Goal: Task Accomplishment & Management: Manage account settings

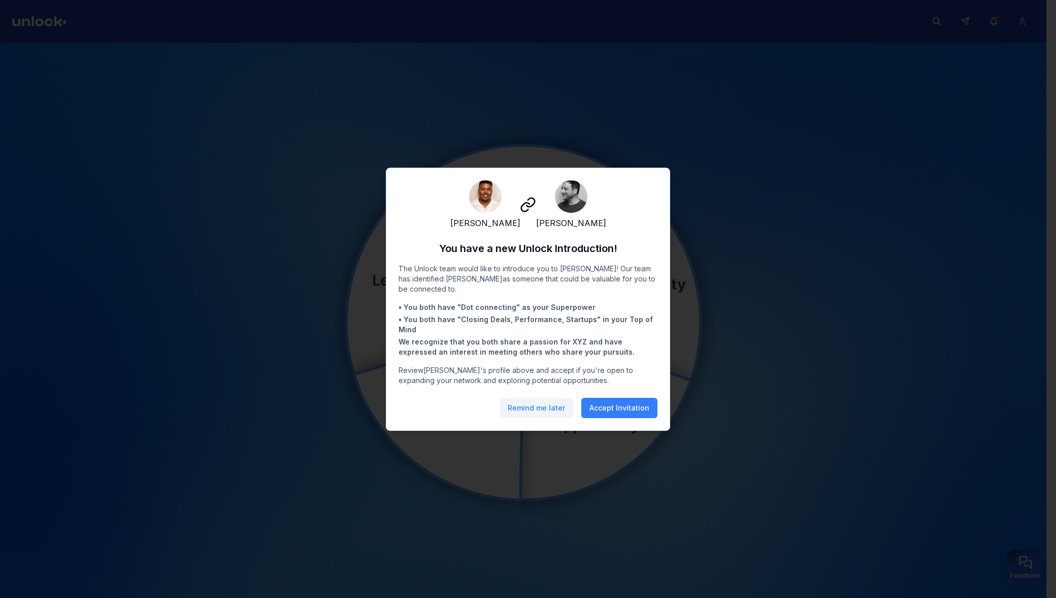
click at [525, 410] on button "Remind me later" at bounding box center [537, 408] width 74 height 20
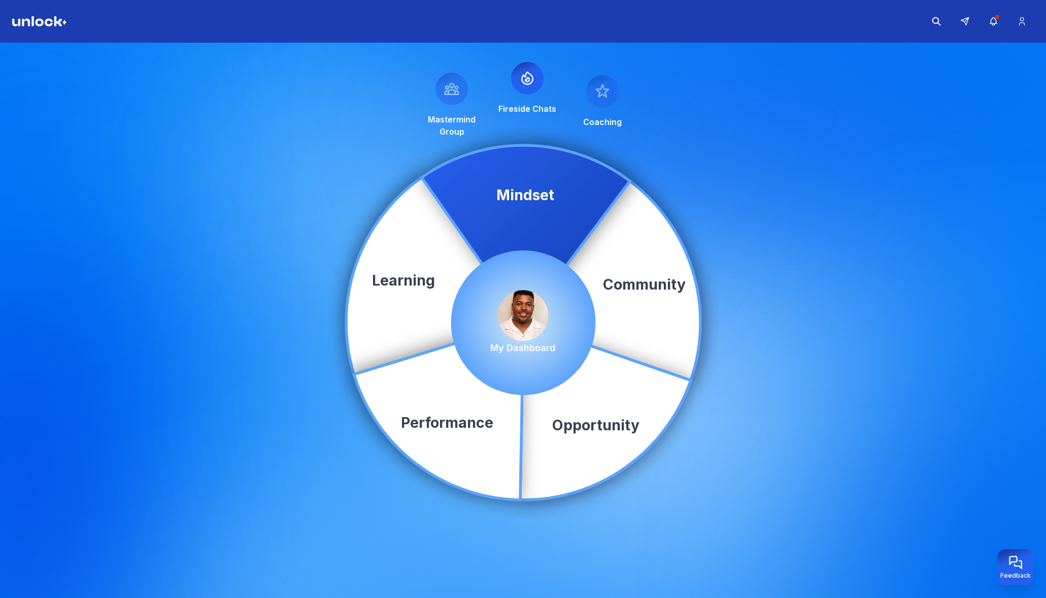
click at [530, 318] on img at bounding box center [523, 315] width 51 height 51
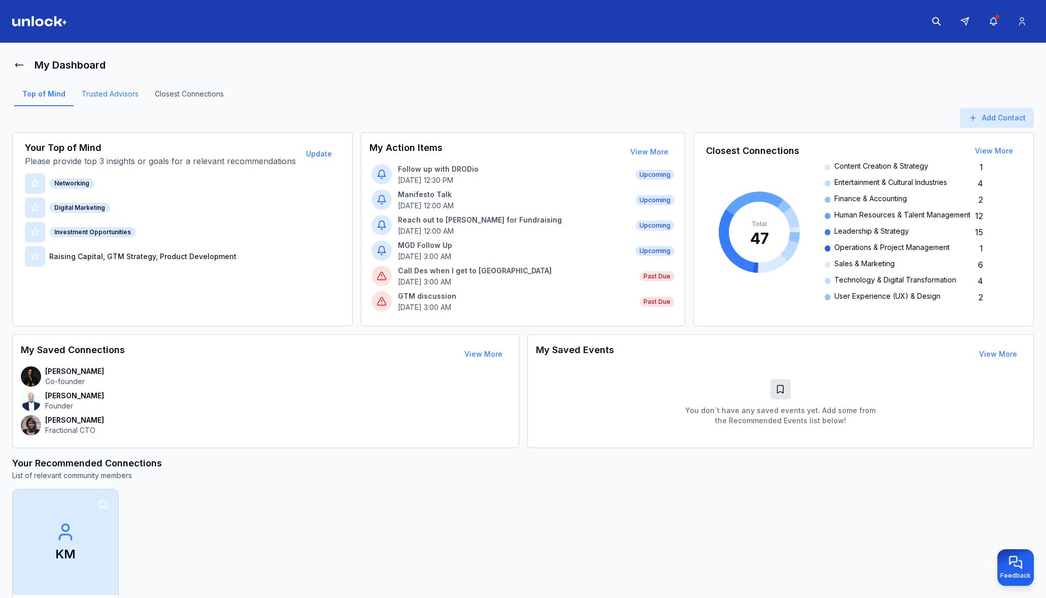
click at [114, 95] on link "Trusted Advisors" at bounding box center [110, 97] width 73 height 17
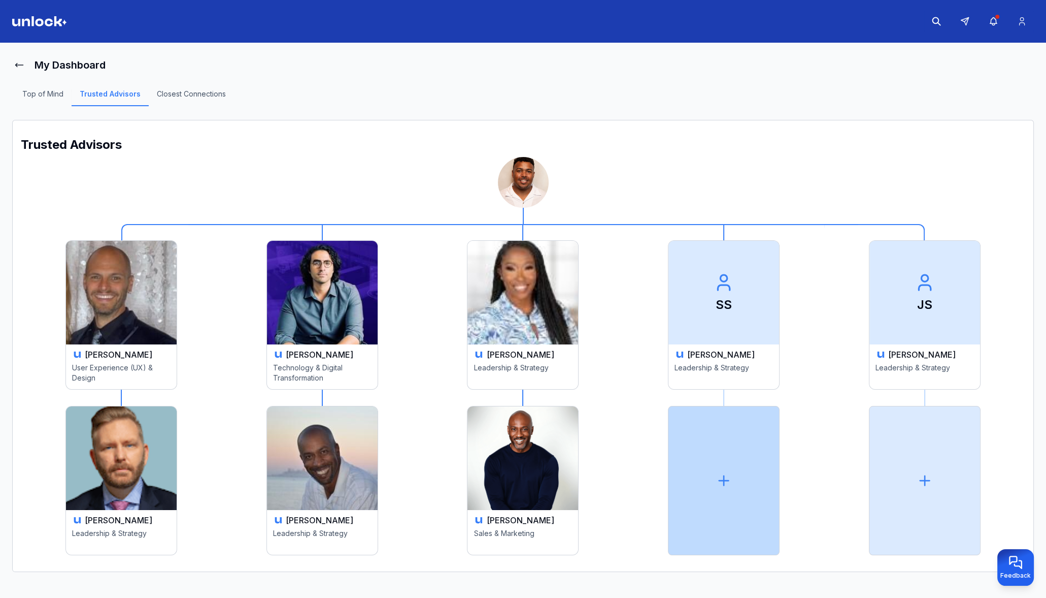
click at [726, 482] on icon at bounding box center [724, 480] width 16 height 16
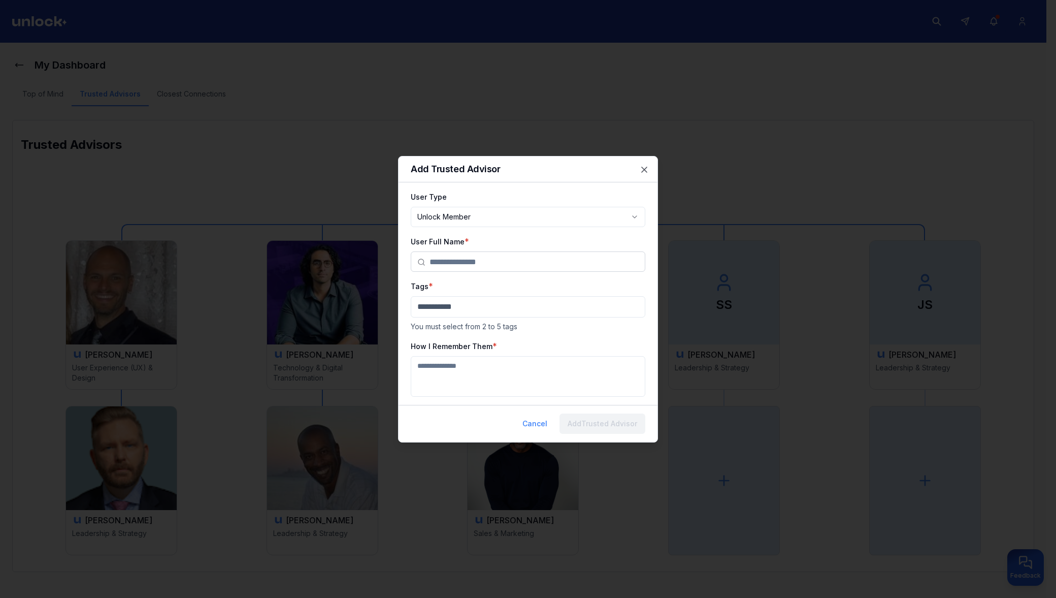
click at [477, 261] on input "text" at bounding box center [534, 262] width 209 height 20
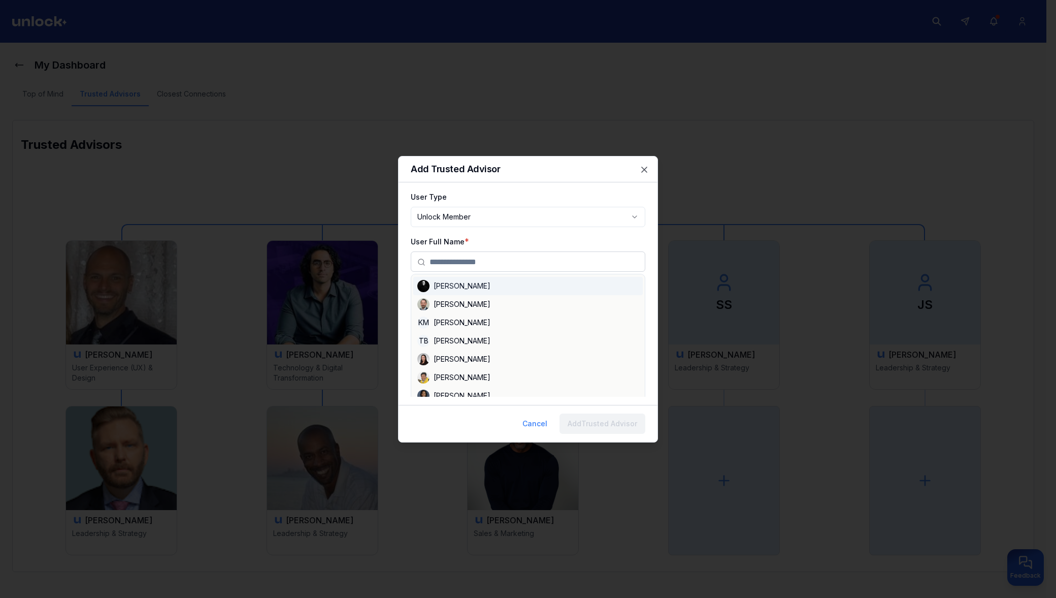
click at [582, 237] on div "User Full Name * [PERSON_NAME] [PERSON_NAME] [PERSON_NAME] [PERSON_NAME] [PERSO…" at bounding box center [528, 253] width 235 height 37
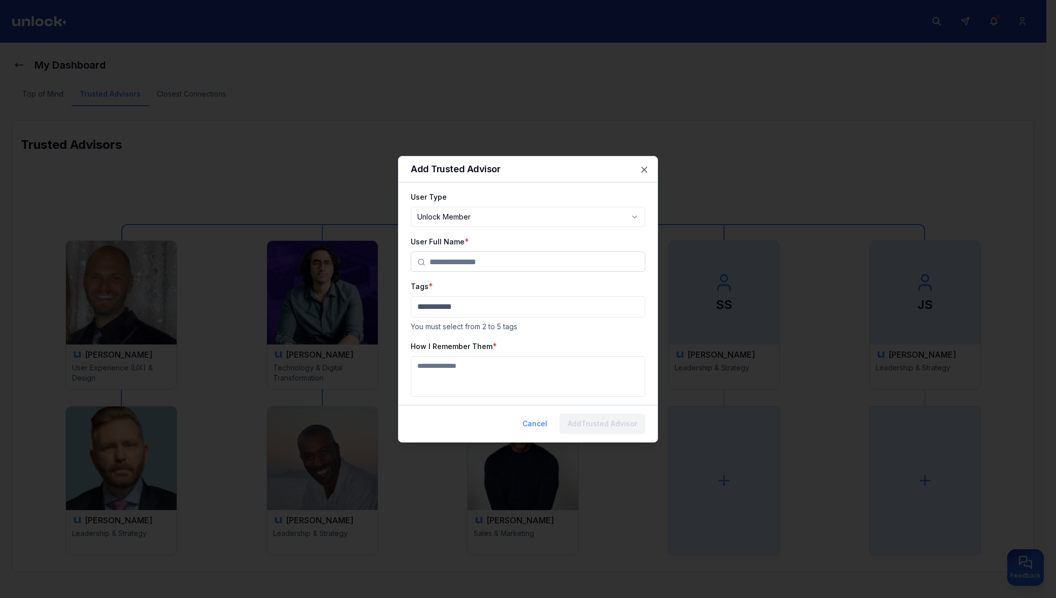
click at [589, 214] on body "**********" at bounding box center [523, 299] width 1046 height 598
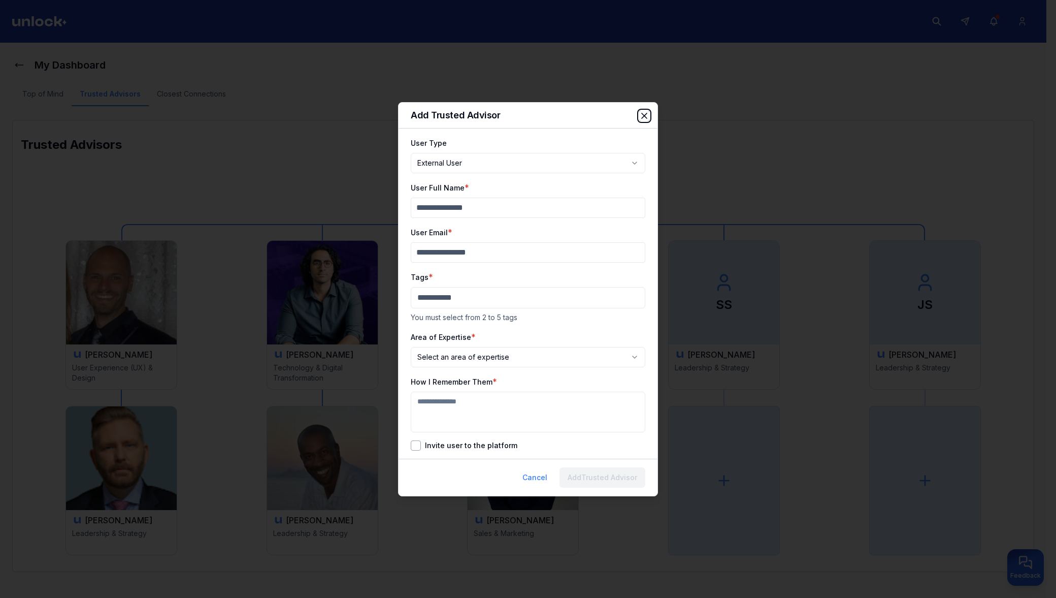
click at [641, 113] on icon "button" at bounding box center [644, 116] width 10 height 10
select select "********"
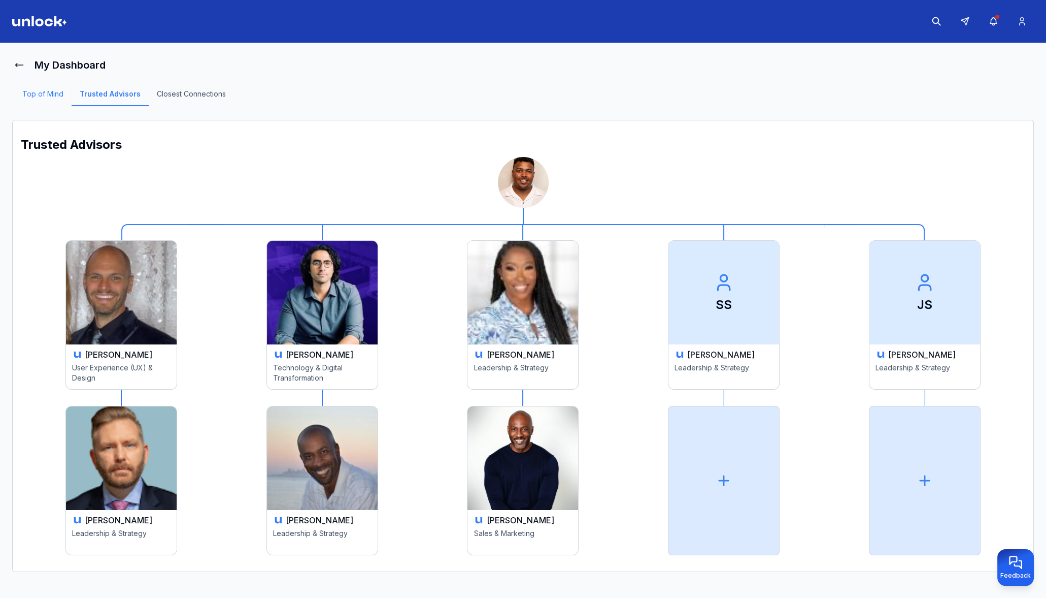
click at [53, 95] on link "Top of Mind" at bounding box center [42, 97] width 57 height 17
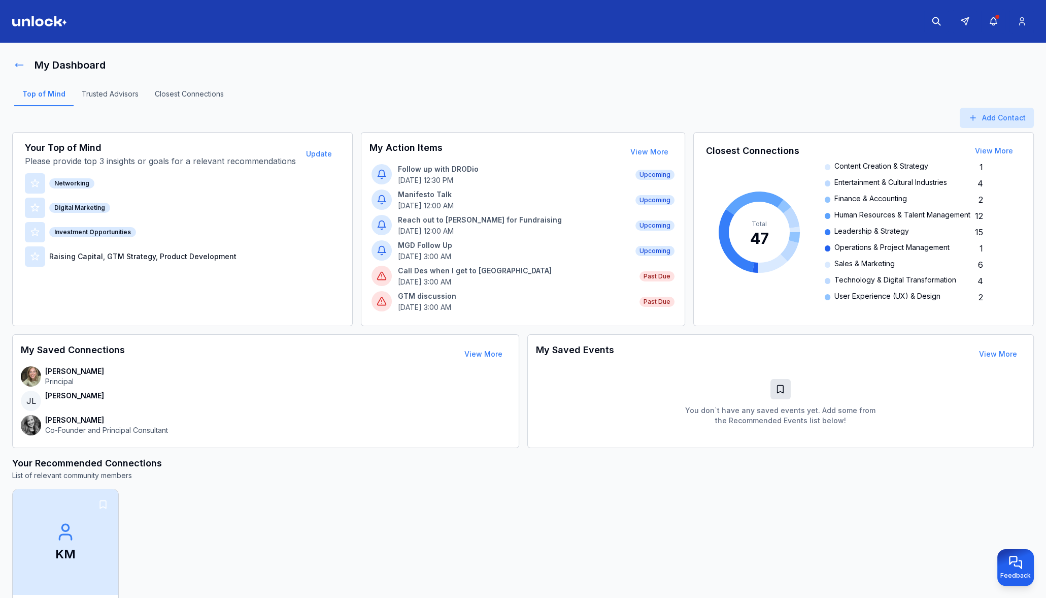
click at [19, 64] on icon at bounding box center [19, 65] width 10 height 10
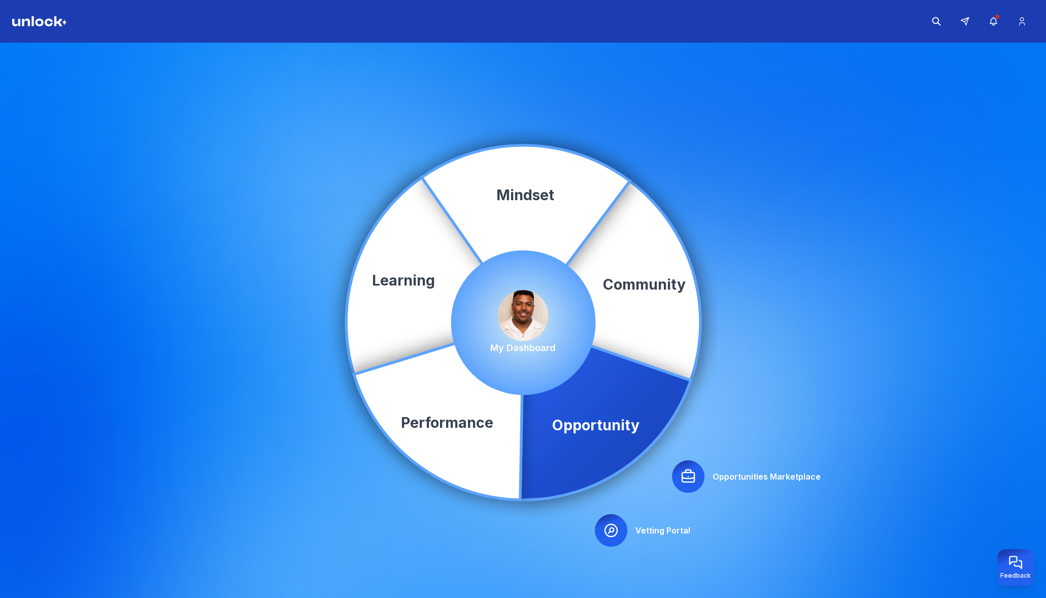
click at [686, 472] on icon at bounding box center [688, 476] width 12 height 12
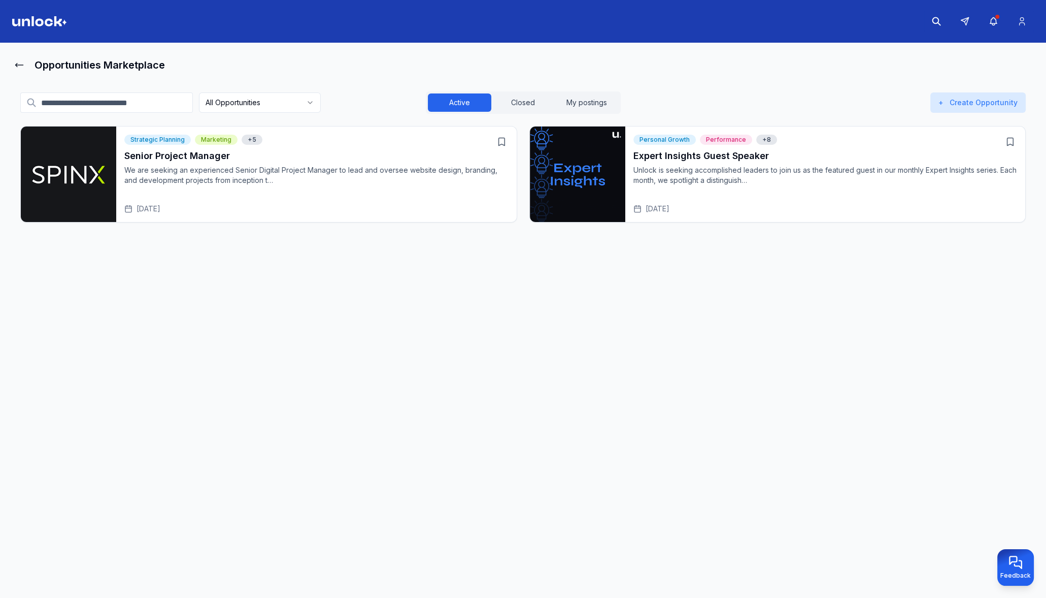
click at [788, 202] on div "Expert Insights Guest Speaker [PERSON_NAME] is seeking accomplished leaders to …" at bounding box center [826, 181] width 384 height 65
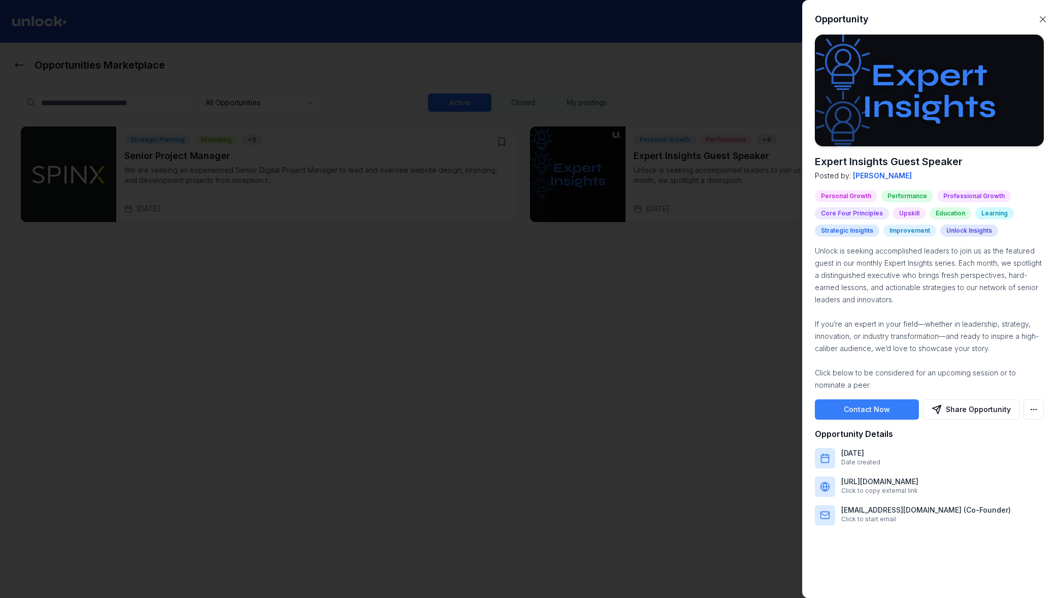
click at [742, 57] on div at bounding box center [528, 299] width 1056 height 598
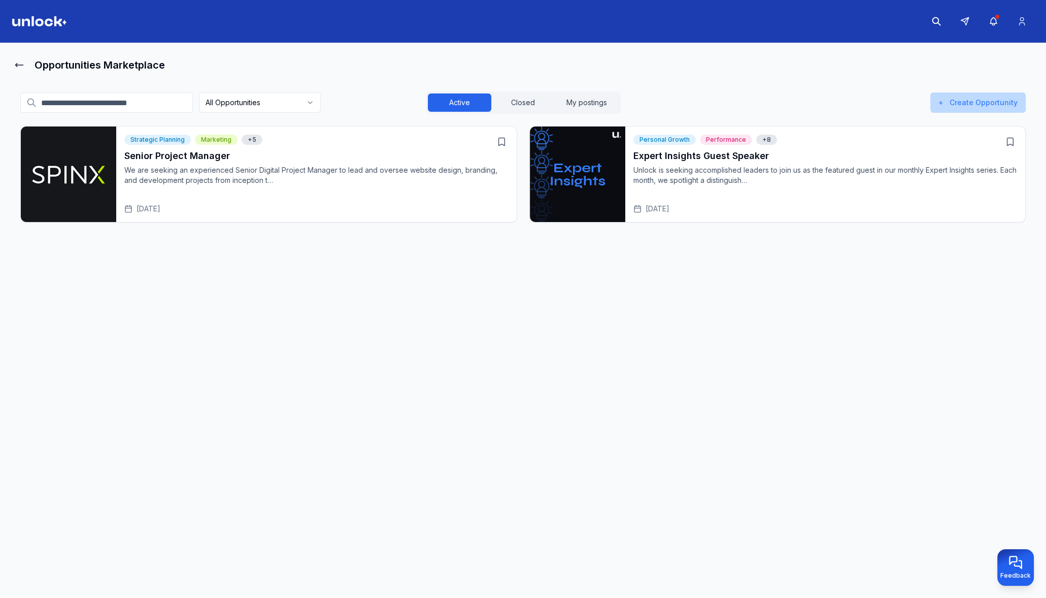
click at [984, 102] on button "+ Create Opportunity" at bounding box center [978, 102] width 95 height 20
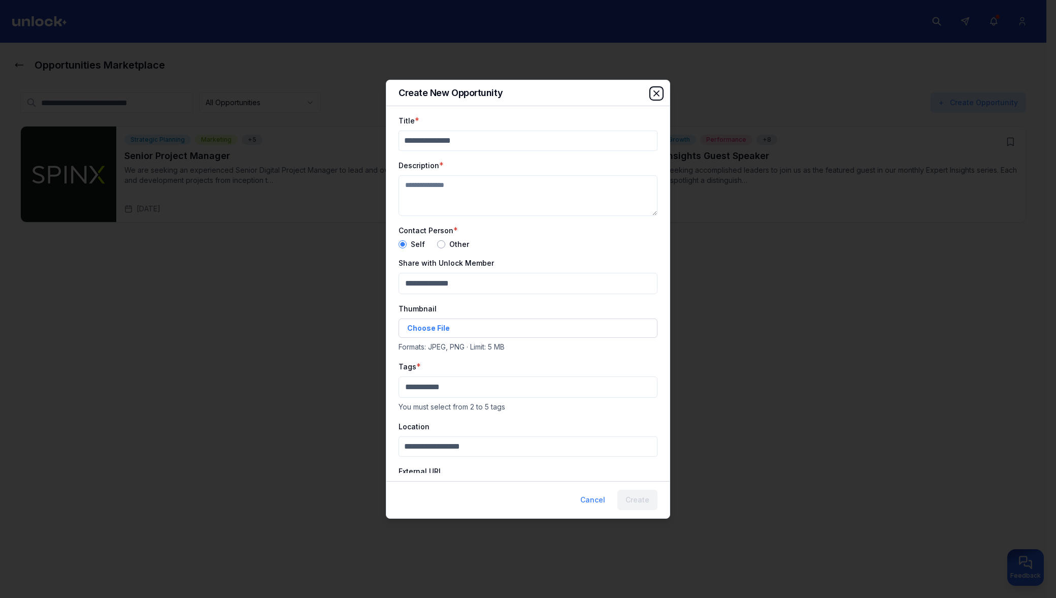
click at [655, 93] on icon "button" at bounding box center [656, 93] width 10 height 10
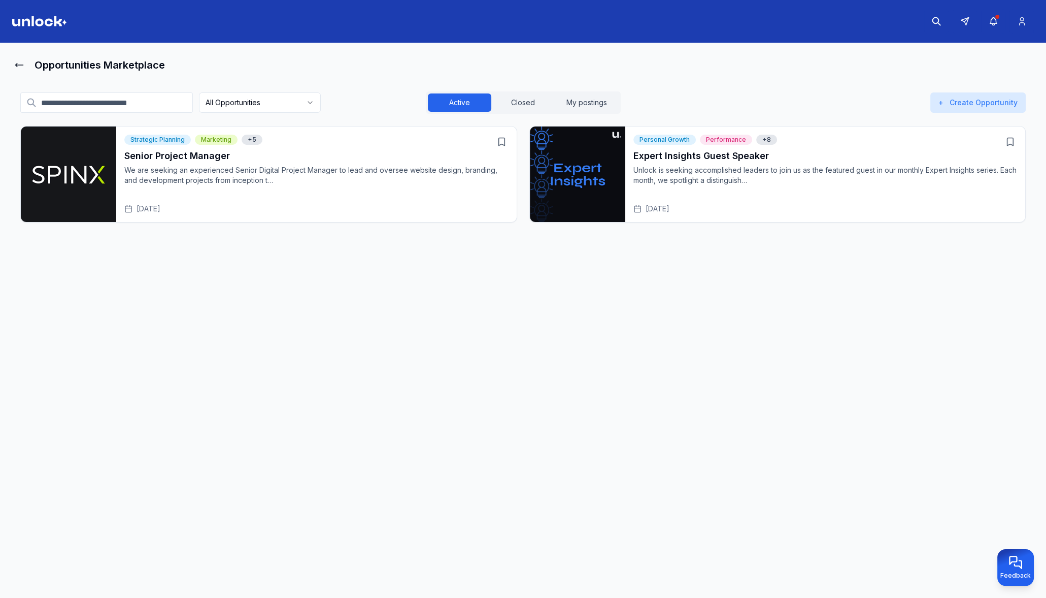
click at [752, 160] on h3 "Expert Insights Guest Speaker" at bounding box center [826, 156] width 384 height 14
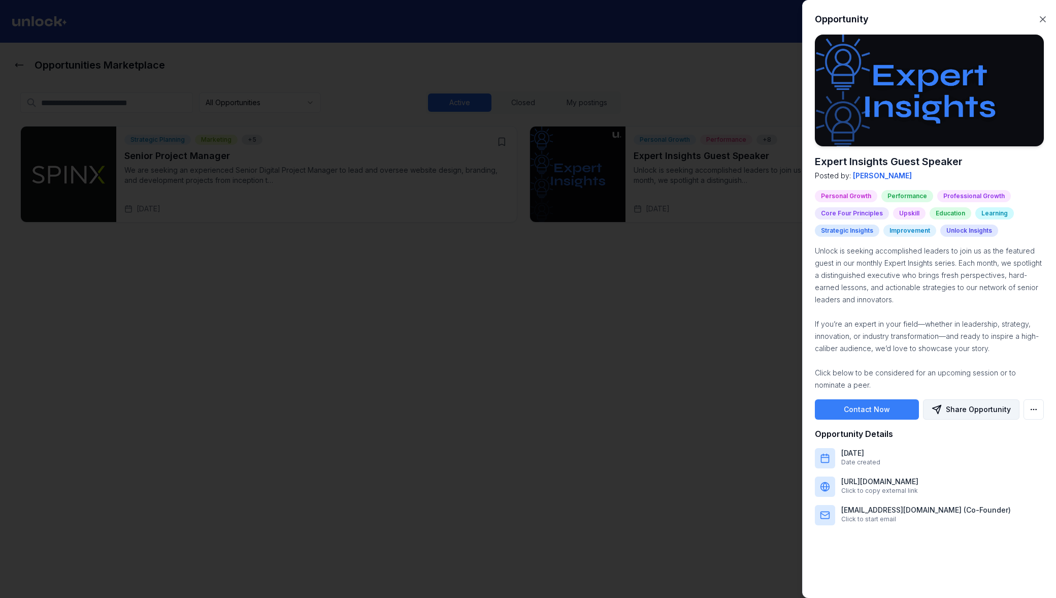
click at [982, 411] on button "Share Opportunity" at bounding box center [971, 409] width 96 height 20
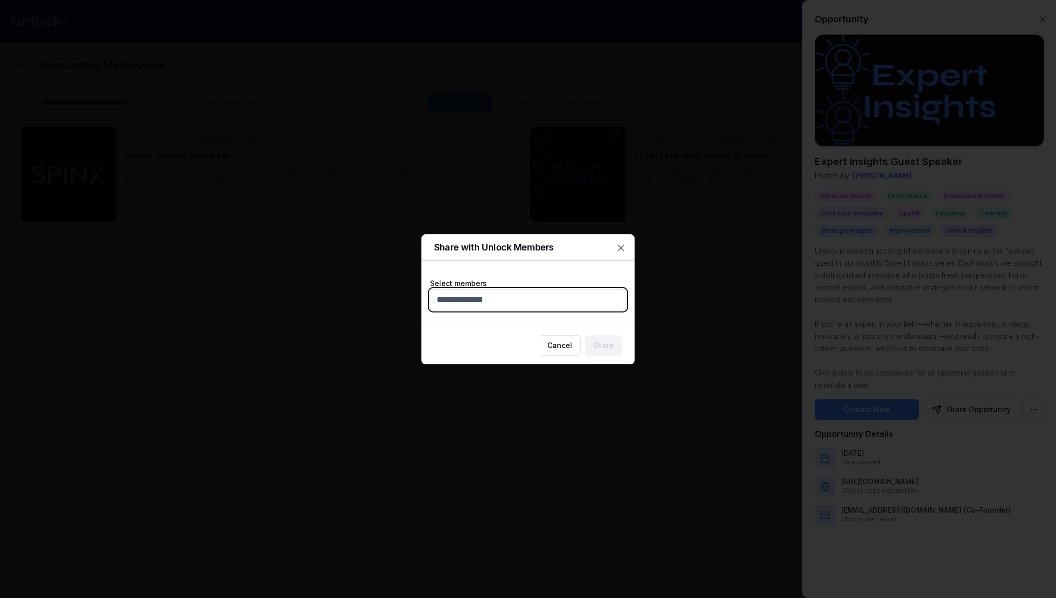
click at [541, 301] on body "Opportunities Marketplace All Opportunities Active Closed My postings + Create …" at bounding box center [523, 299] width 1046 height 598
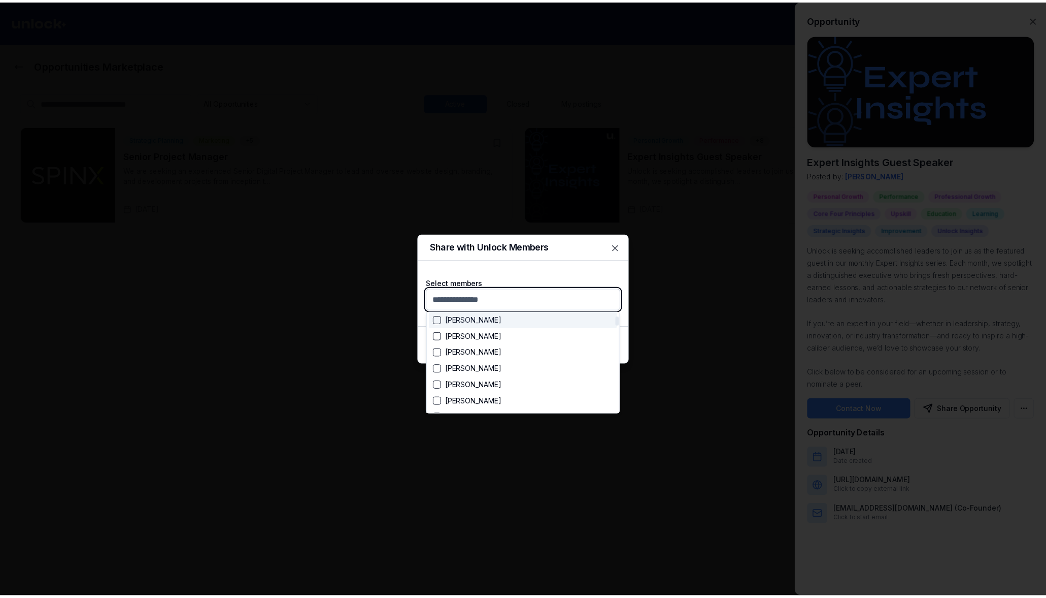
scroll to position [126, 0]
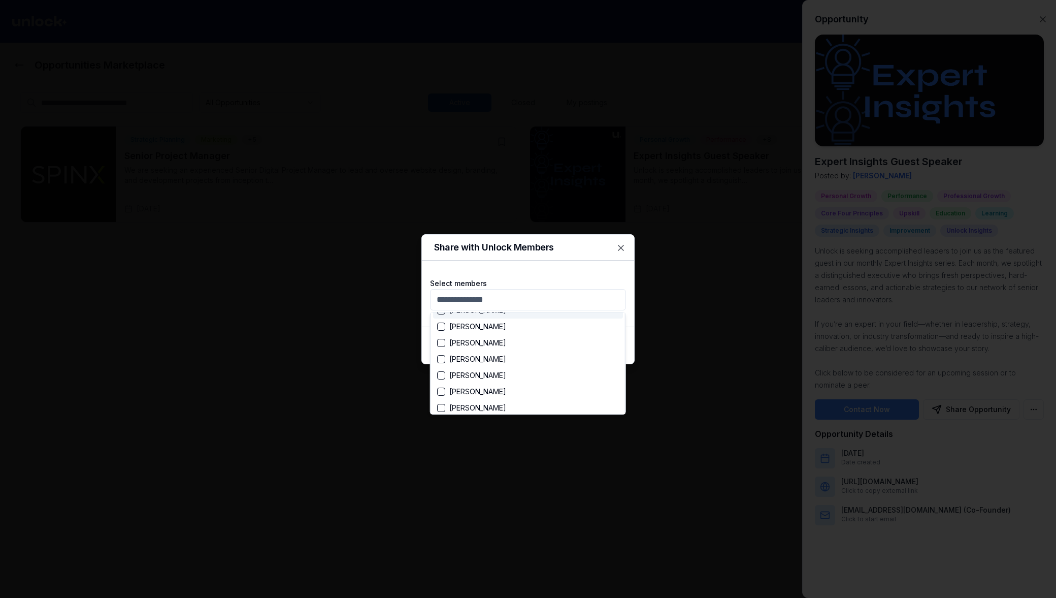
click at [621, 247] on div at bounding box center [528, 299] width 1056 height 598
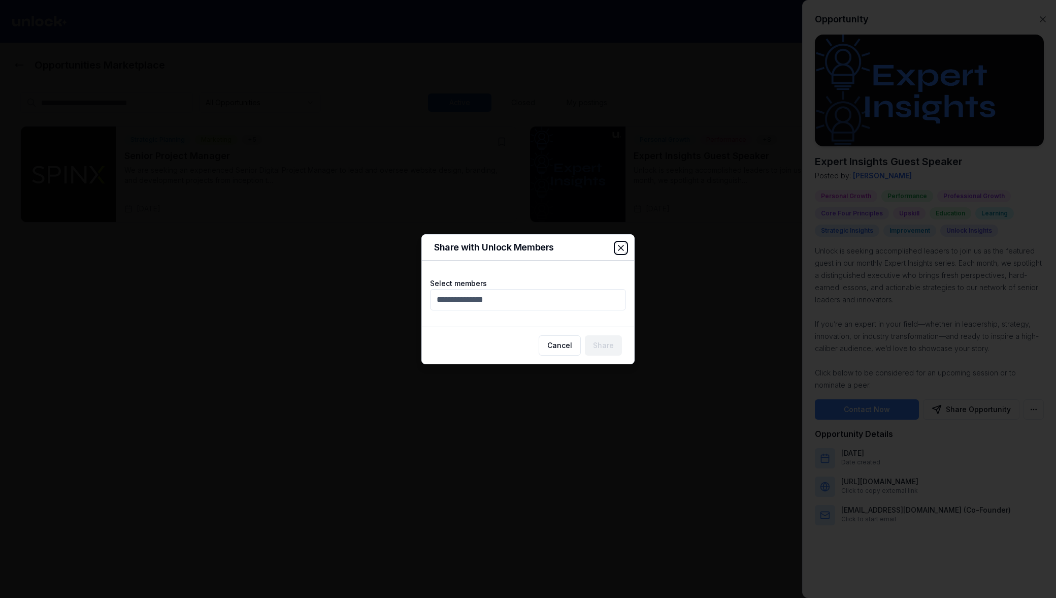
click at [619, 247] on icon "button" at bounding box center [621, 248] width 10 height 10
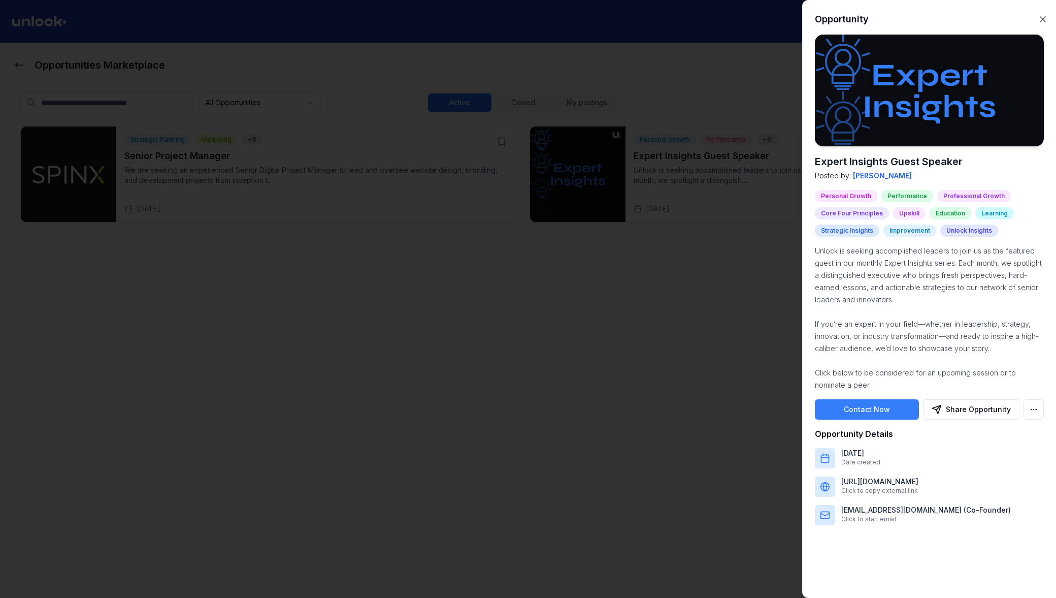
click at [630, 268] on div at bounding box center [528, 299] width 1056 height 598
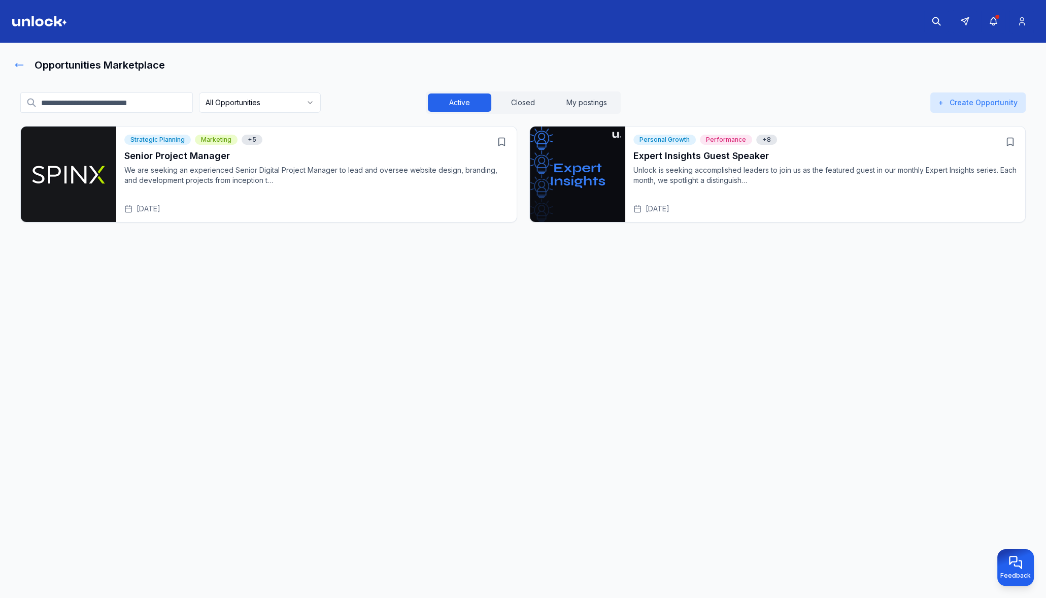
click at [21, 64] on icon at bounding box center [19, 65] width 10 height 10
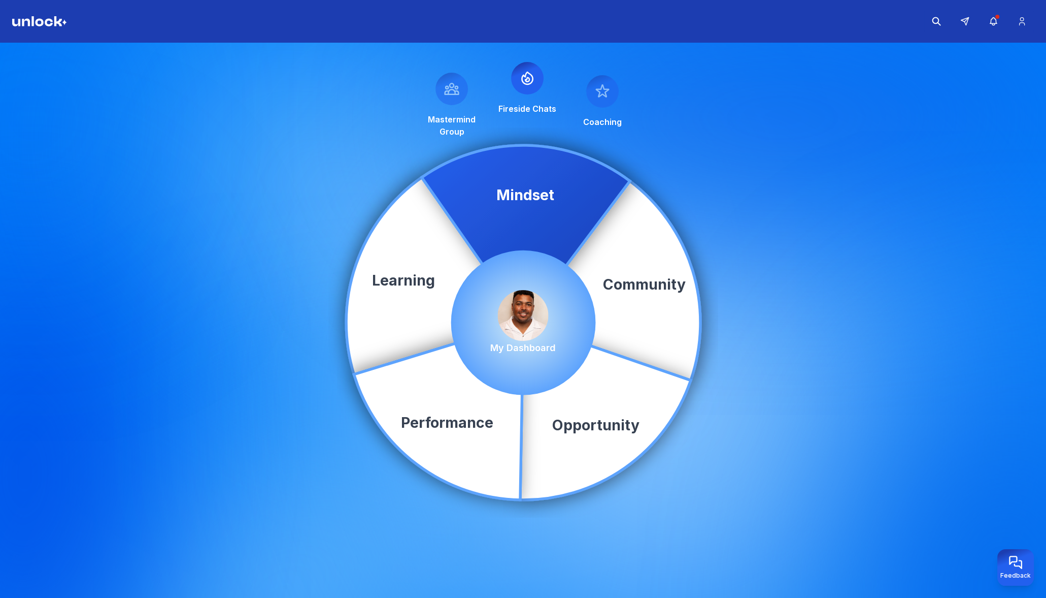
click at [272, 139] on div "Community Learning Opportunity Performance Mindset Mastermind Group Fireside Ch…" at bounding box center [523, 322] width 1046 height 559
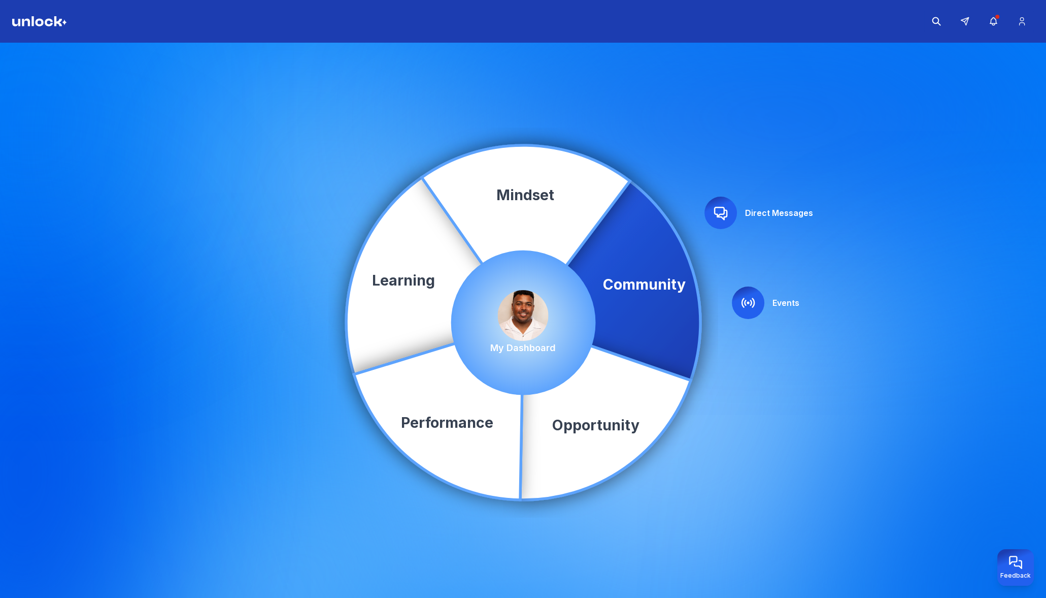
click at [519, 307] on img at bounding box center [523, 315] width 51 height 51
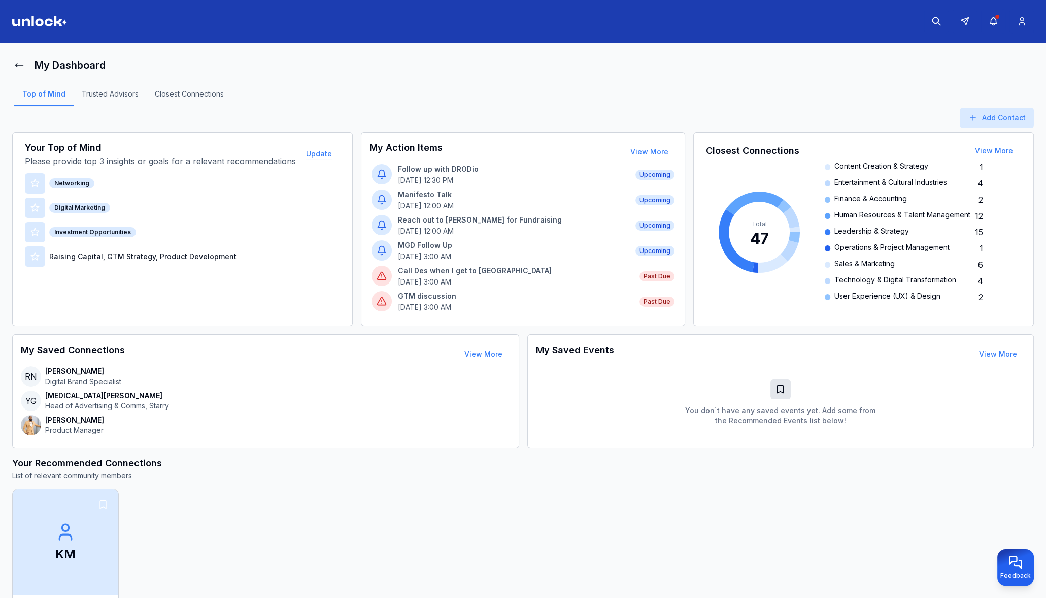
click at [325, 152] on button "Update" at bounding box center [319, 154] width 42 height 20
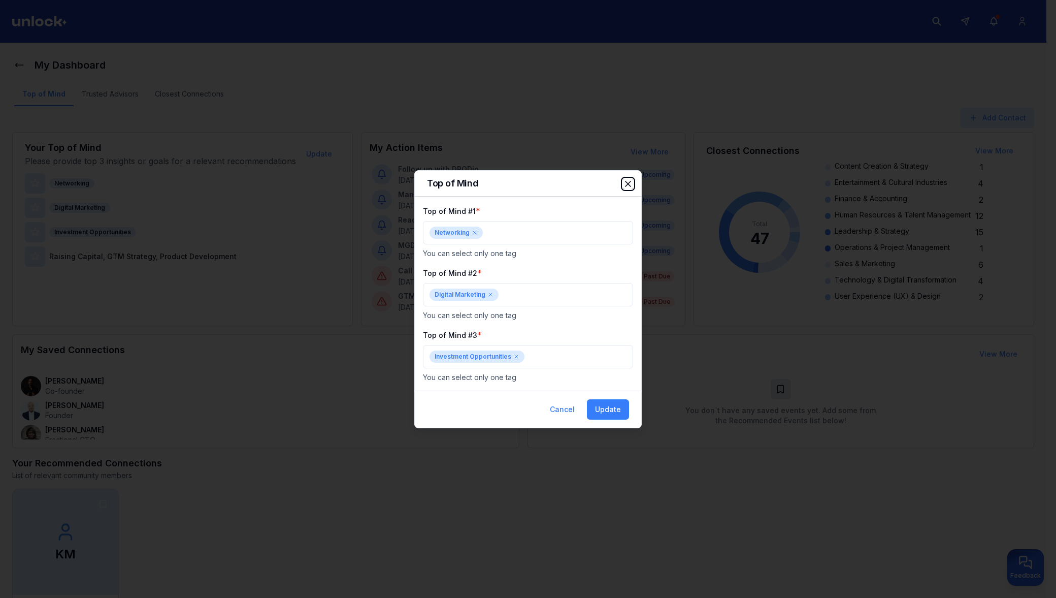
click at [627, 182] on icon "button" at bounding box center [628, 183] width 5 height 5
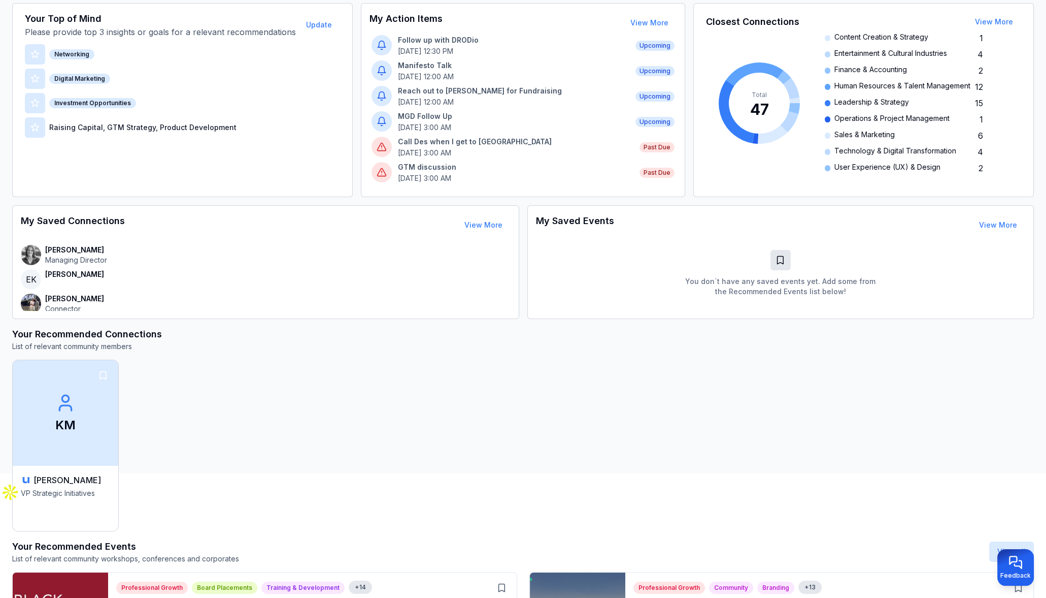
scroll to position [20, 0]
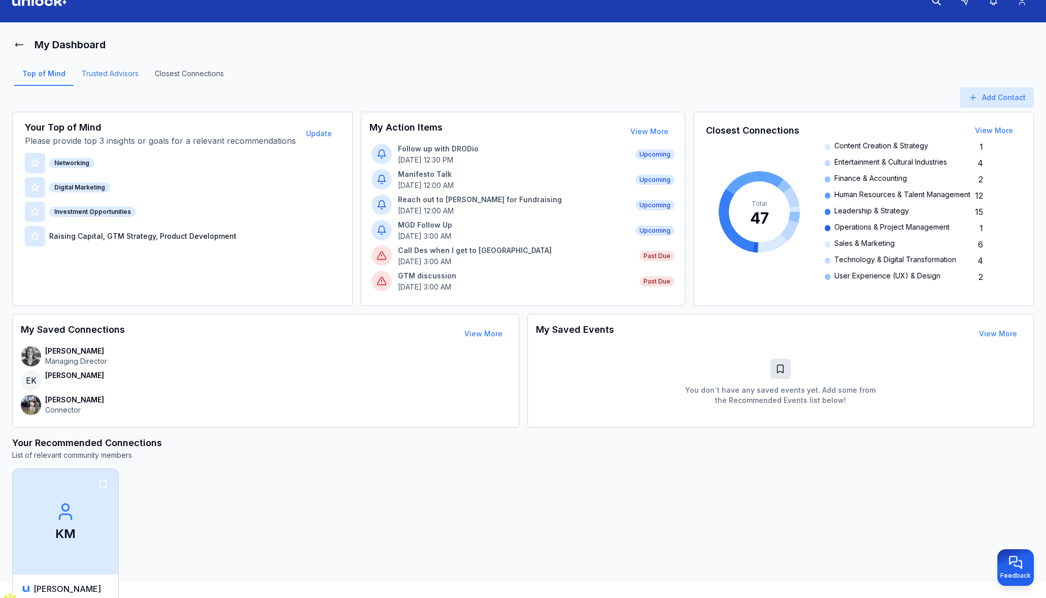
click at [114, 76] on link "Trusted Advisors" at bounding box center [110, 77] width 73 height 17
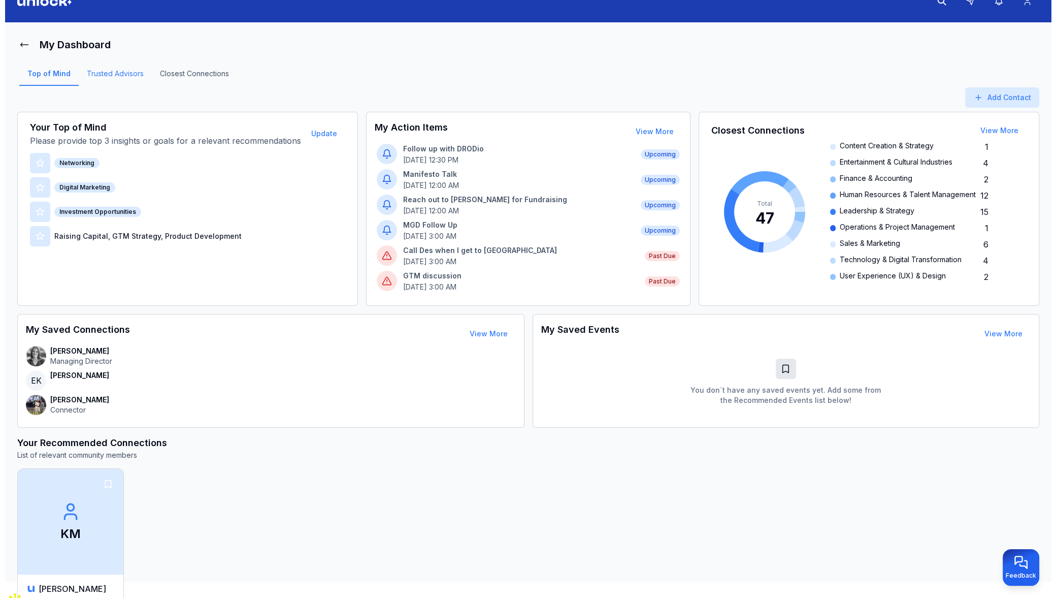
scroll to position [4, 0]
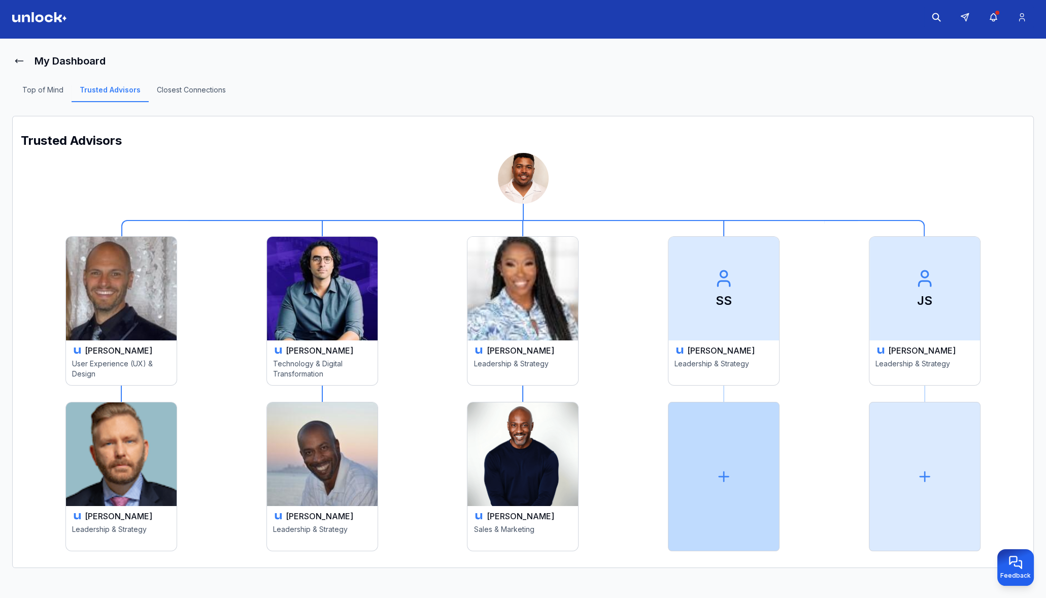
click at [714, 481] on div at bounding box center [724, 476] width 112 height 149
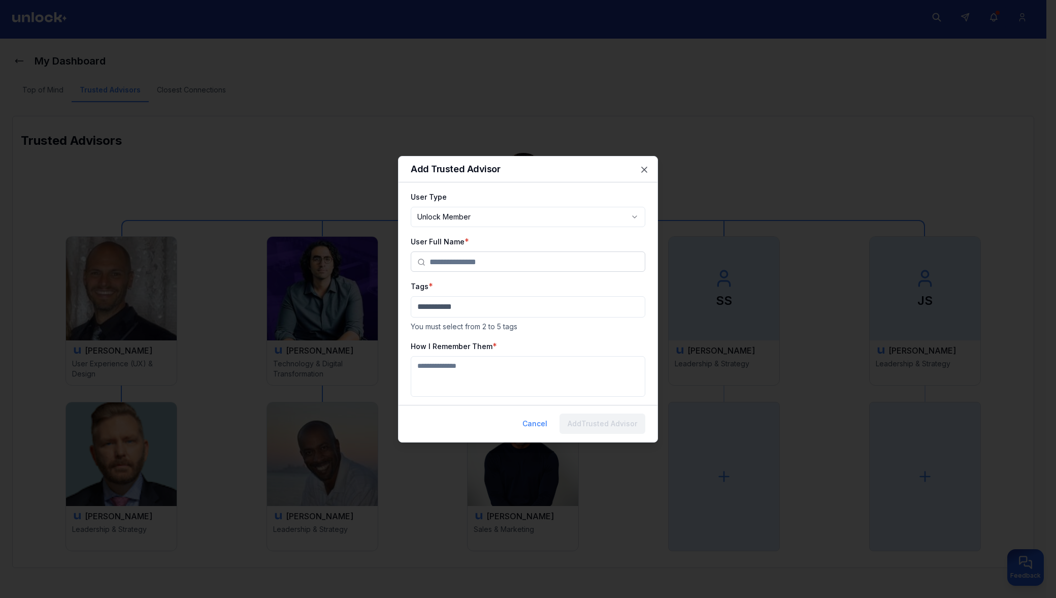
click at [554, 217] on body "**********" at bounding box center [523, 295] width 1046 height 598
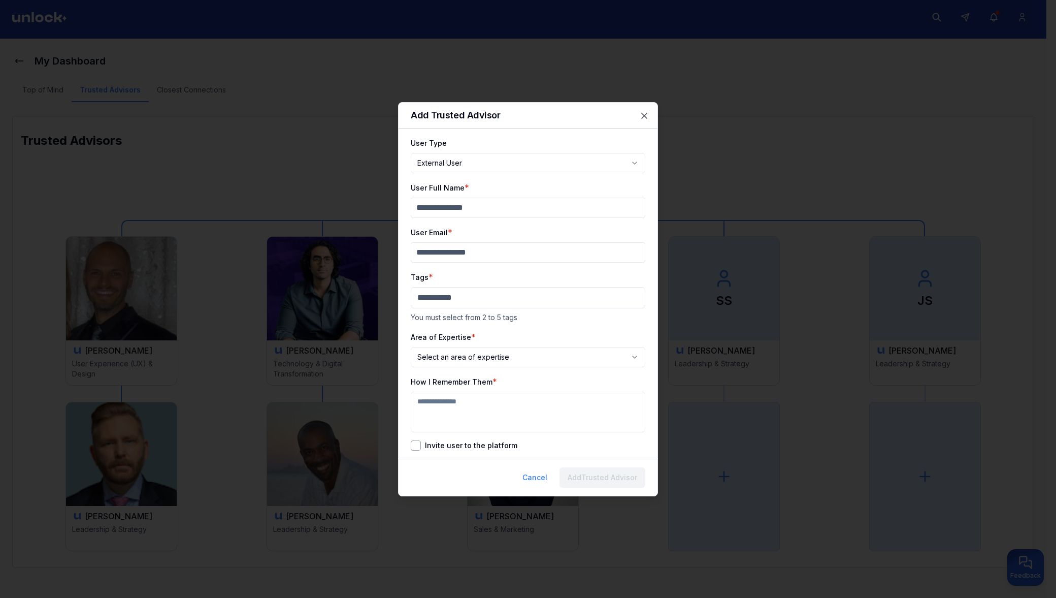
click at [561, 161] on body "**********" at bounding box center [523, 295] width 1046 height 598
select select "********"
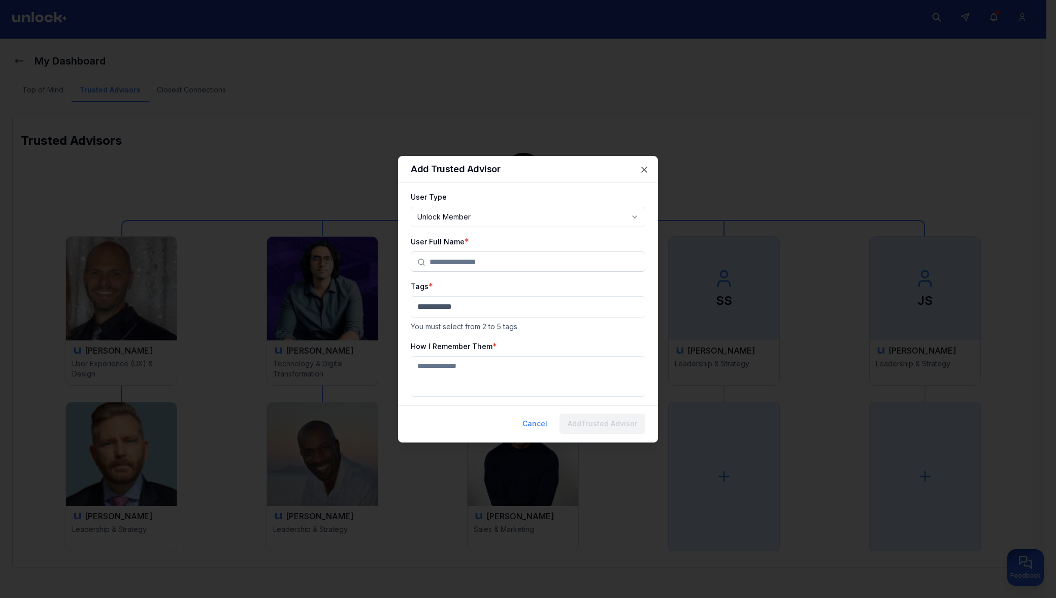
click at [455, 259] on input "text" at bounding box center [534, 262] width 209 height 20
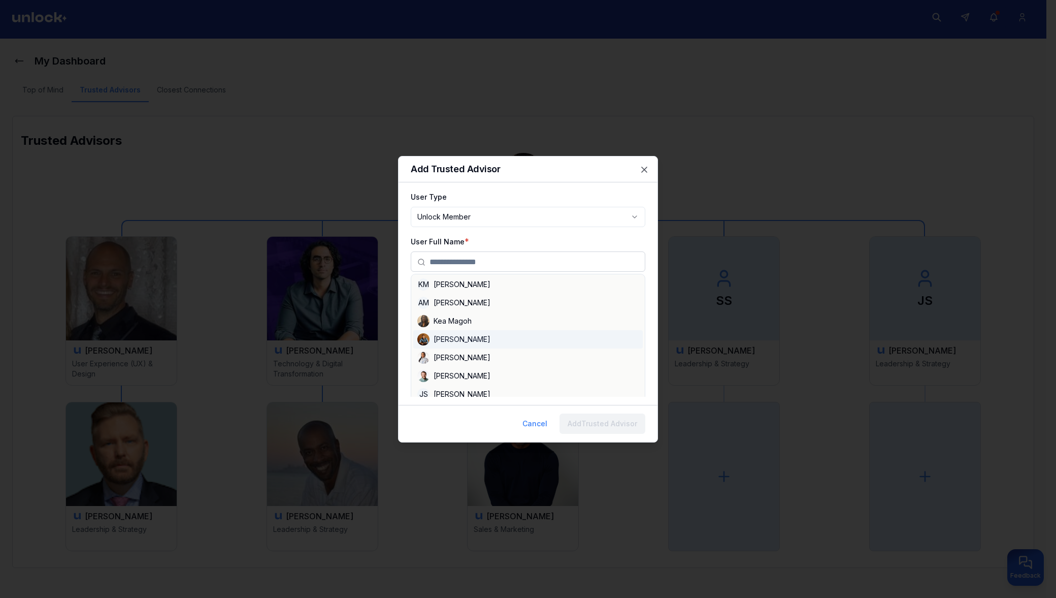
scroll to position [951, 0]
click at [475, 341] on div "[PERSON_NAME]" at bounding box center [527, 339] width 229 height 18
type input "**********"
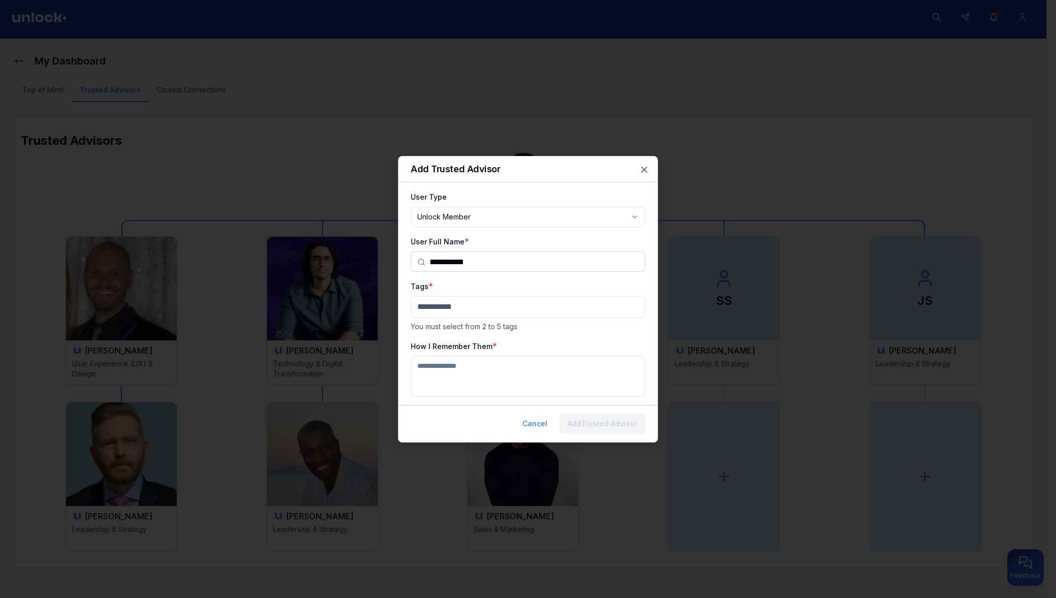
scroll to position [0, 0]
click at [477, 304] on body "**********" at bounding box center [523, 295] width 1046 height 598
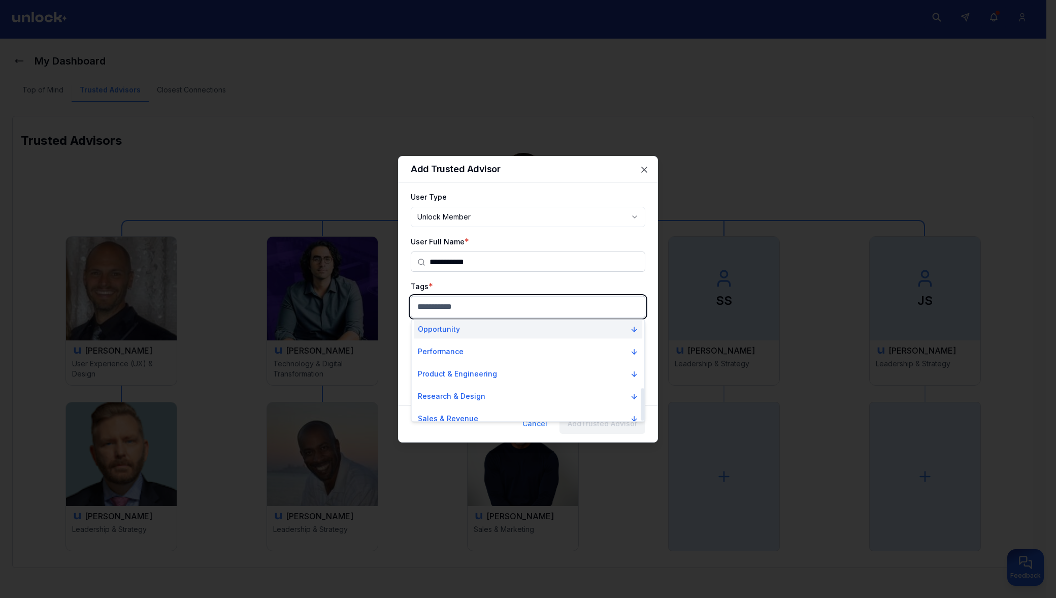
scroll to position [212, 0]
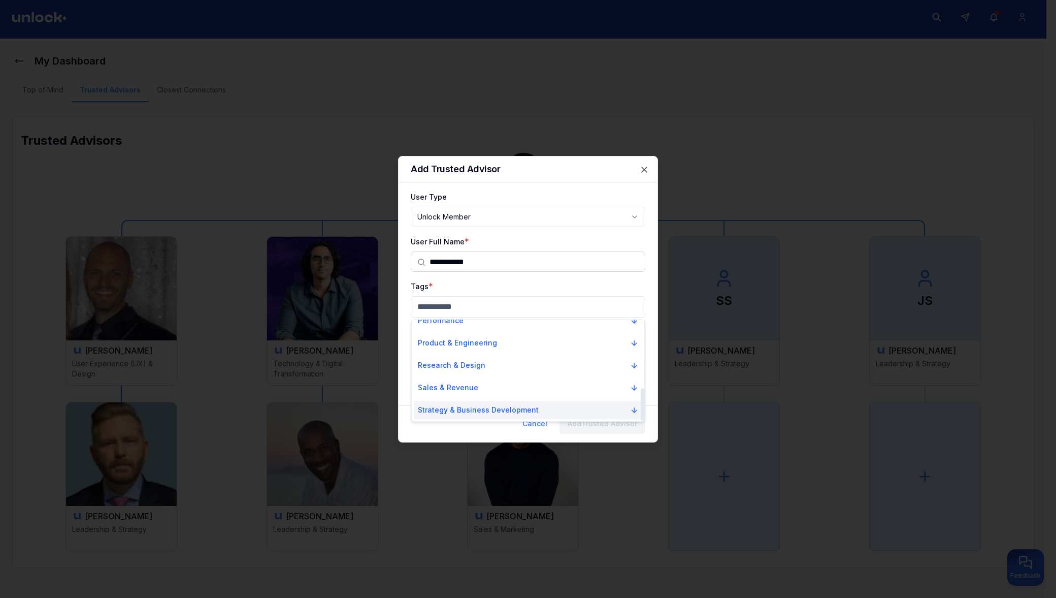
click at [482, 413] on p "Strategy & Business Development" at bounding box center [478, 410] width 121 height 10
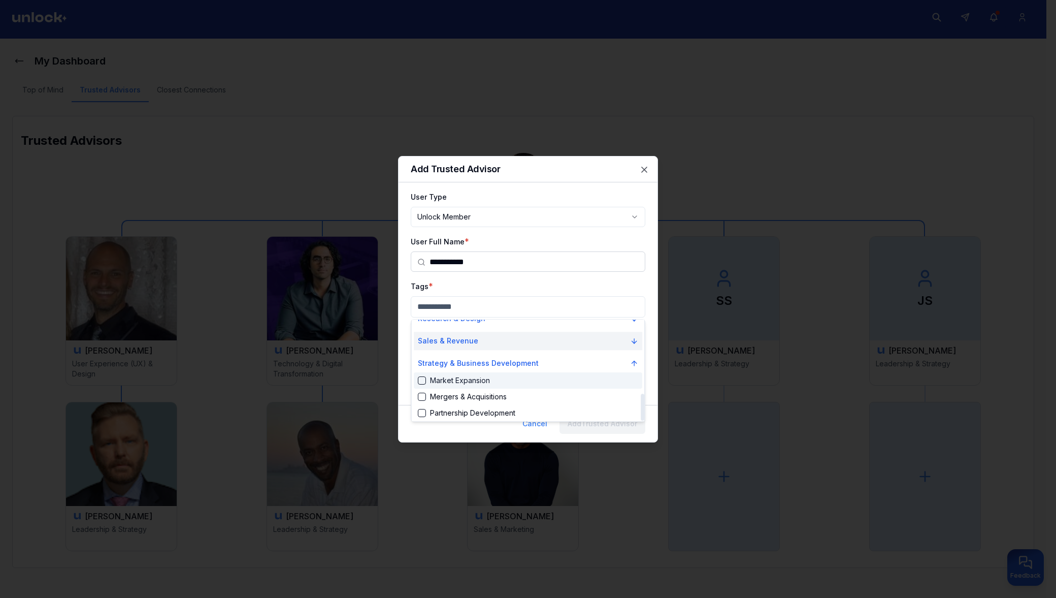
scroll to position [277, 0]
click at [421, 380] on div "Suggestions" at bounding box center [422, 378] width 8 height 8
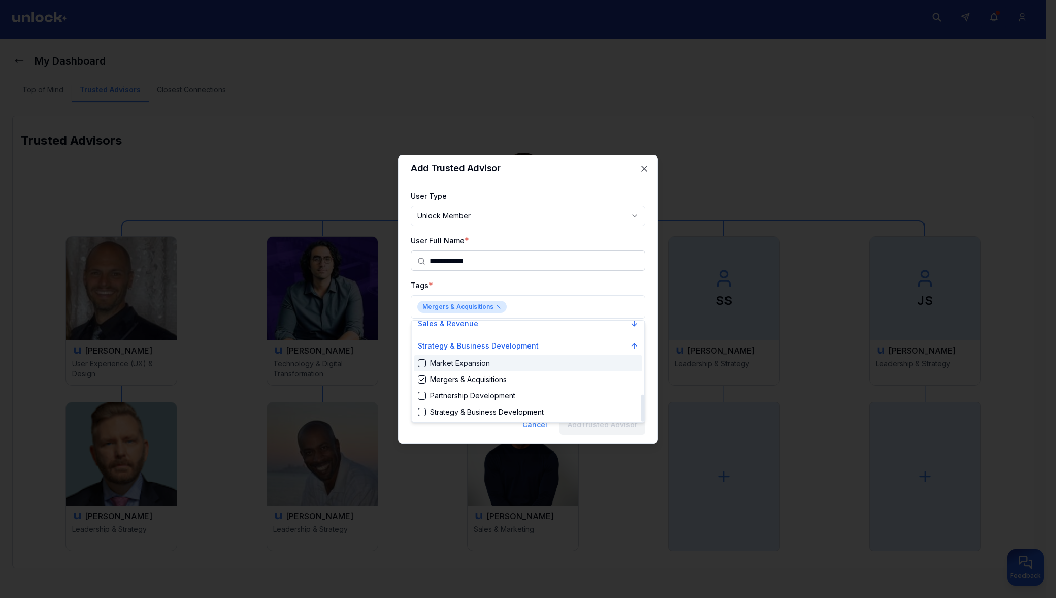
click at [420, 365] on div "Suggestions" at bounding box center [422, 363] width 8 height 8
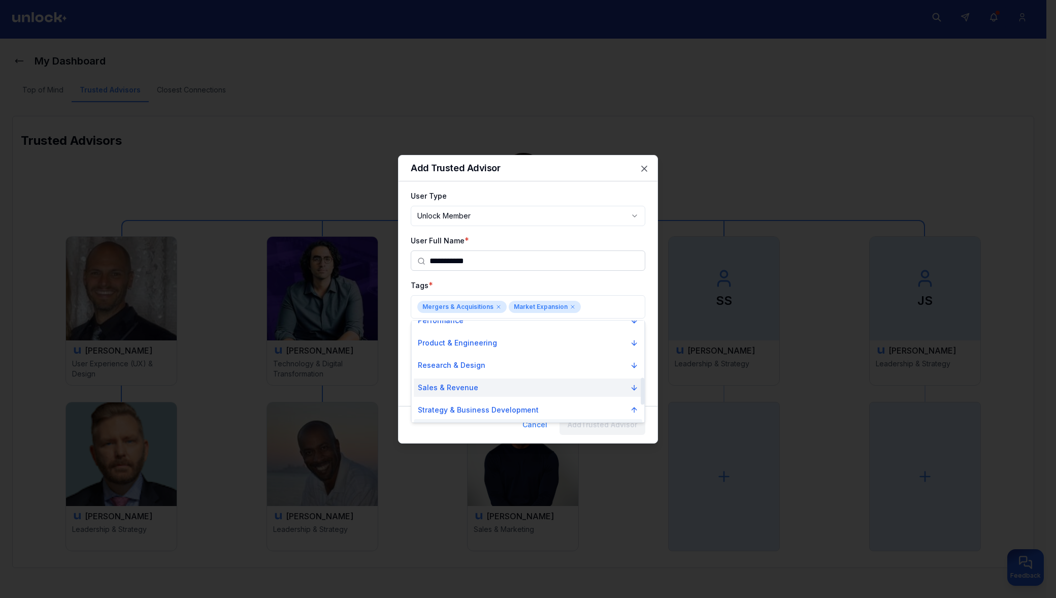
click at [457, 387] on p "Sales & Revenue" at bounding box center [448, 387] width 60 height 10
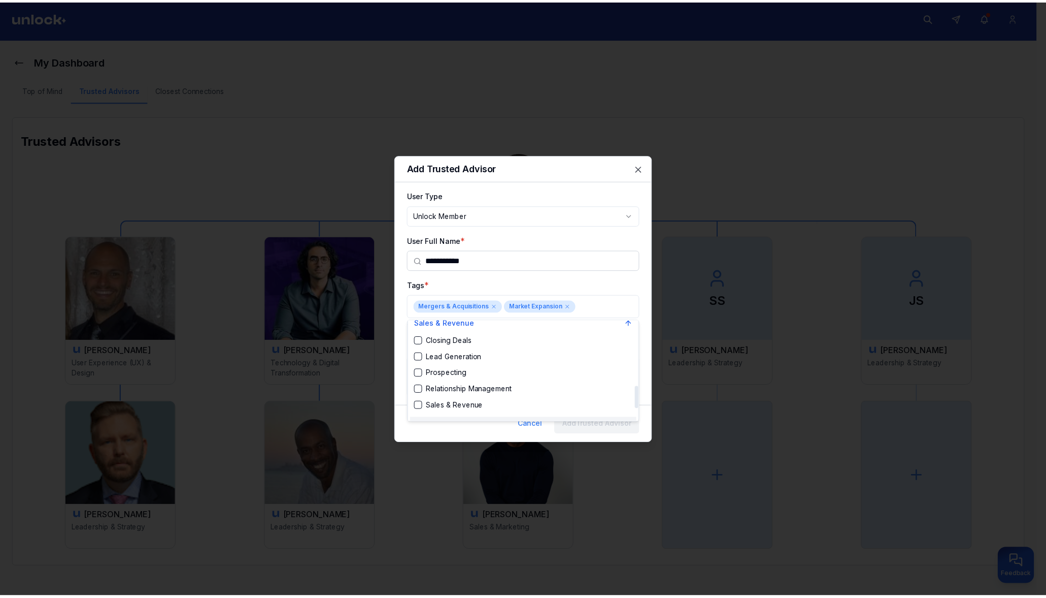
scroll to position [277, 0]
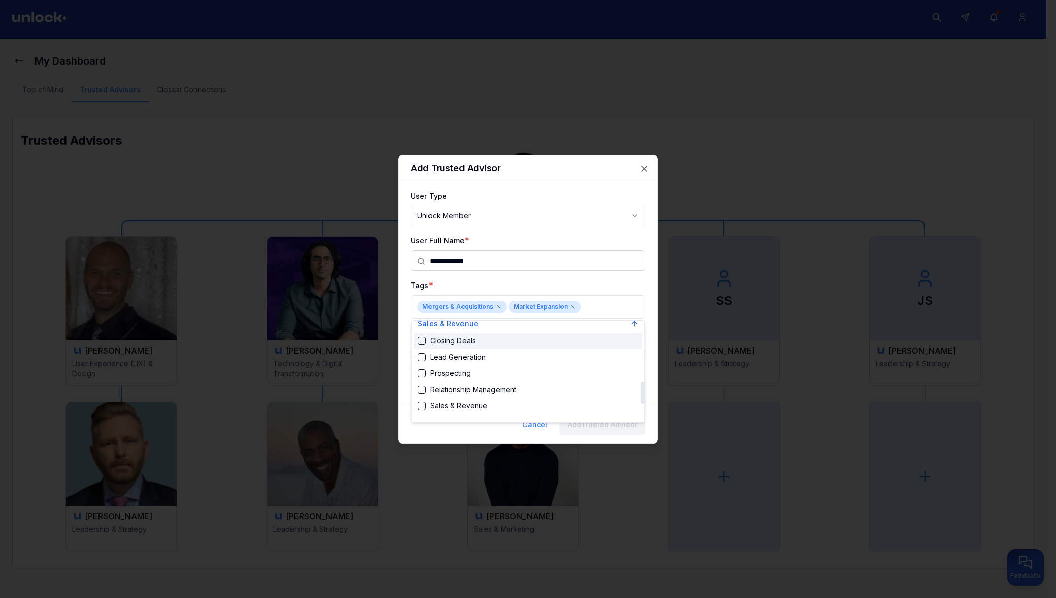
click at [419, 342] on div "Suggestions" at bounding box center [422, 341] width 8 height 8
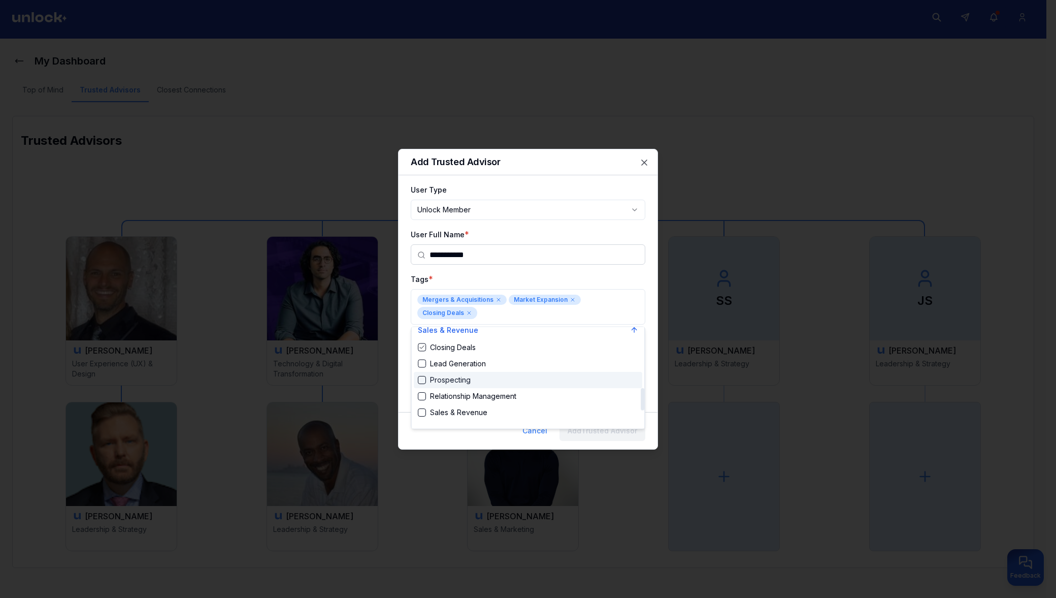
drag, startPoint x: 547, startPoint y: 266, endPoint x: 538, endPoint y: 271, distance: 10.3
click at [547, 263] on div at bounding box center [528, 299] width 1056 height 598
click at [441, 380] on textarea "How I Remember Them" at bounding box center [528, 383] width 235 height 41
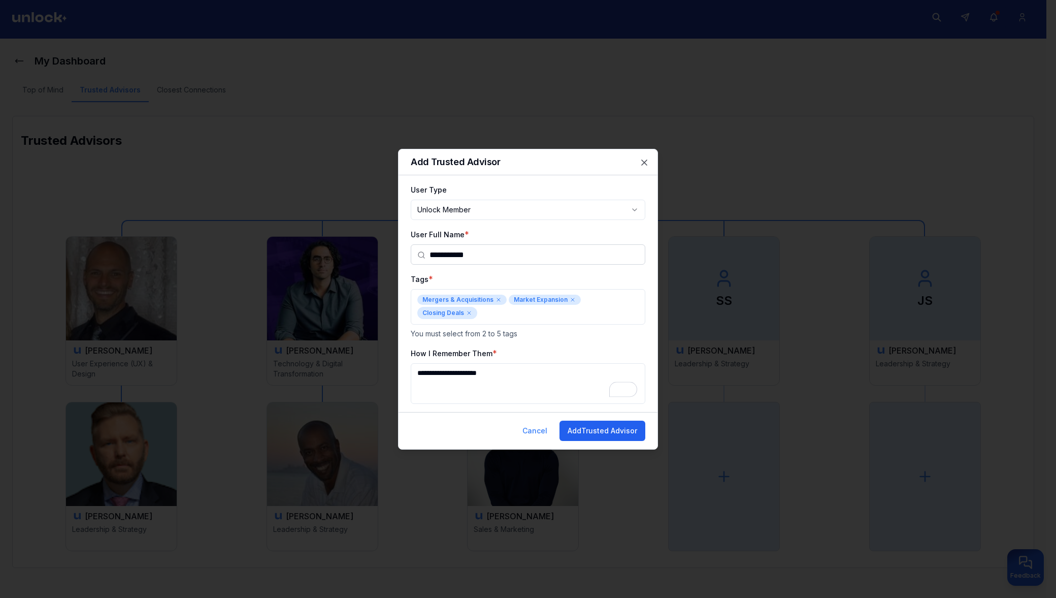
type textarea "**********"
click at [598, 430] on button "Add Trusted Advisor" at bounding box center [603, 430] width 86 height 20
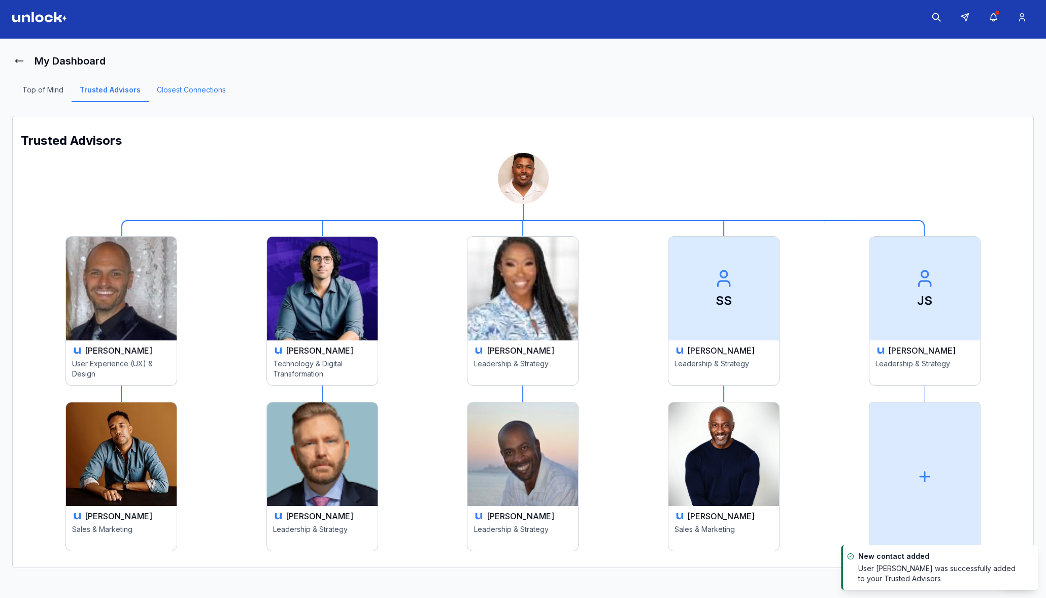
click at [180, 88] on link "Closest Connections" at bounding box center [191, 93] width 85 height 17
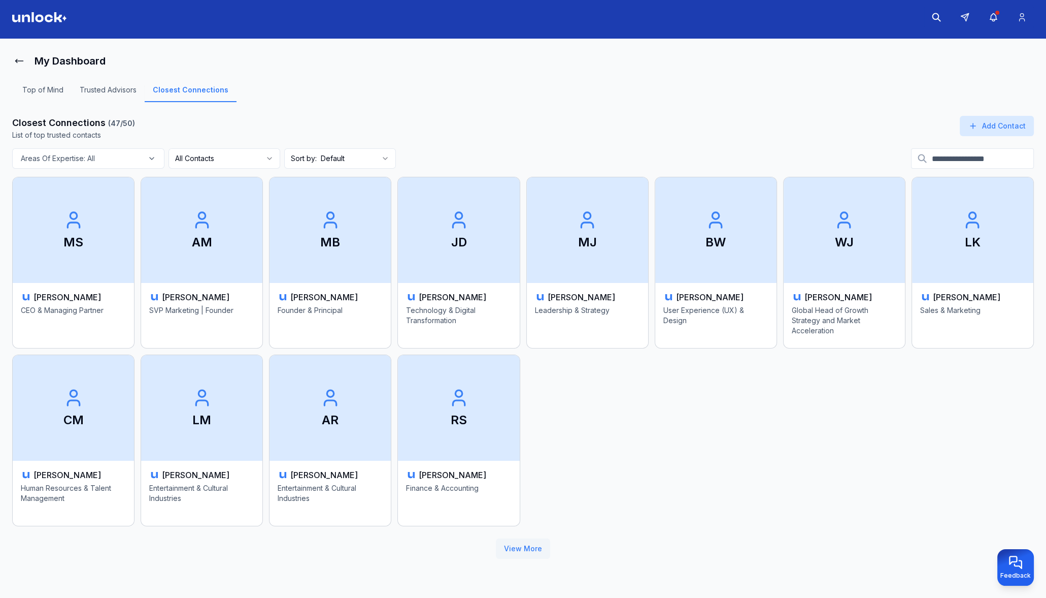
click at [529, 544] on button "View More" at bounding box center [523, 548] width 54 height 20
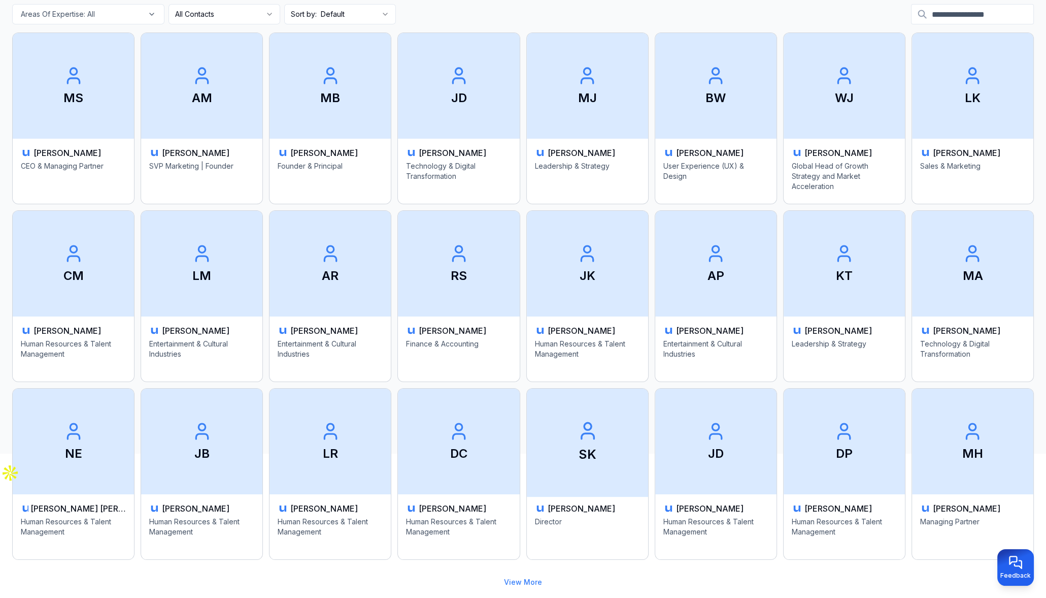
scroll to position [173, 0]
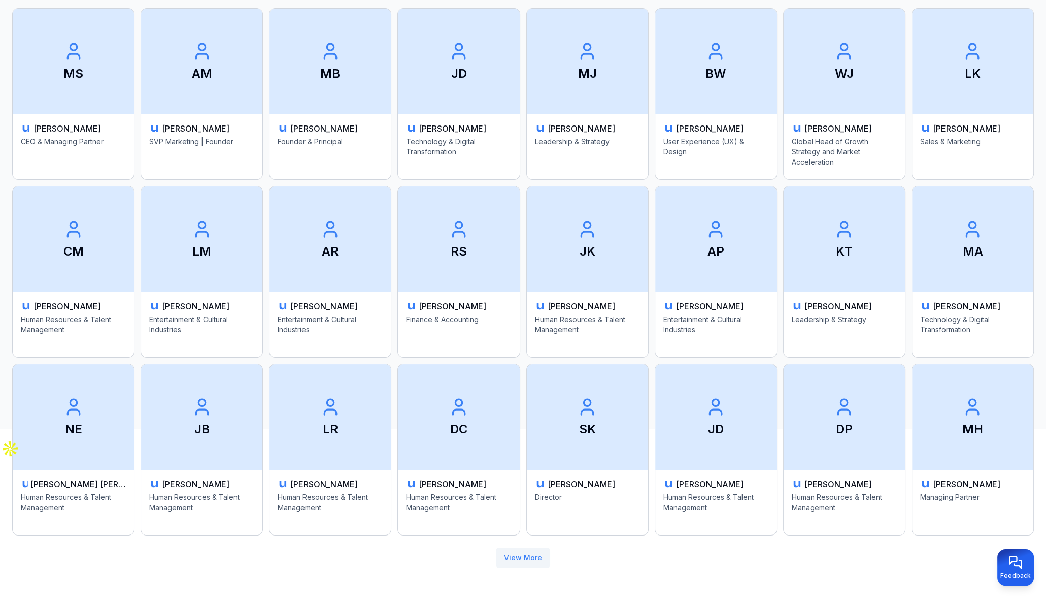
click at [525, 560] on button "View More" at bounding box center [523, 557] width 54 height 20
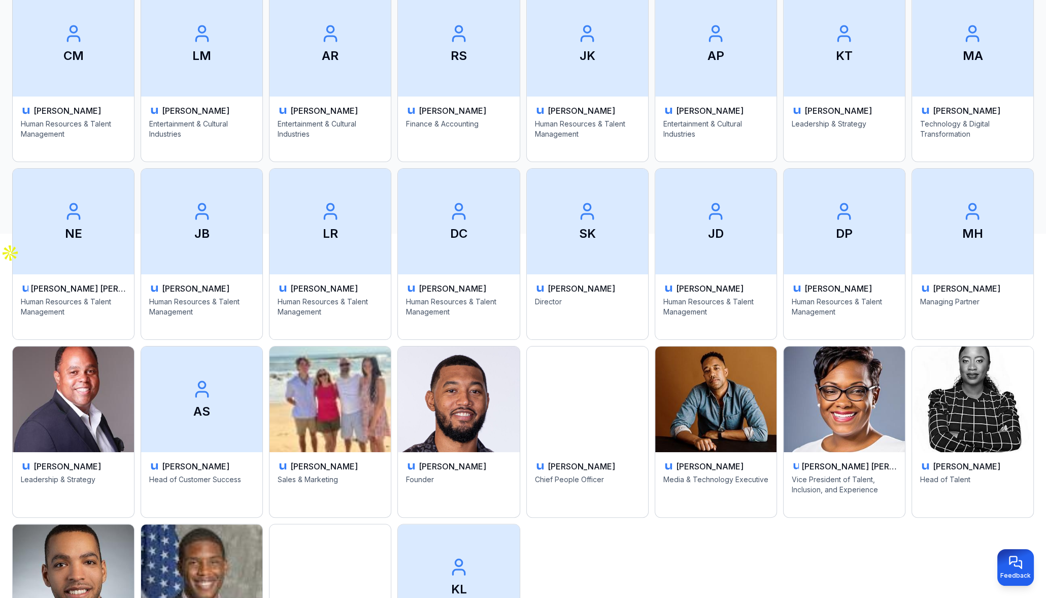
scroll to position [528, 0]
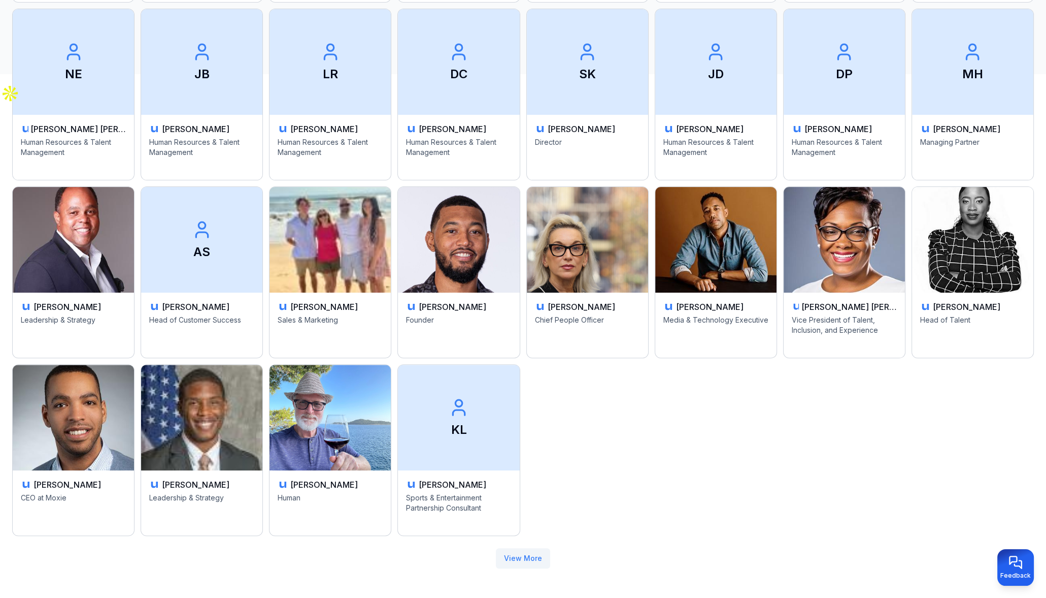
click at [513, 559] on button "View More" at bounding box center [523, 558] width 54 height 20
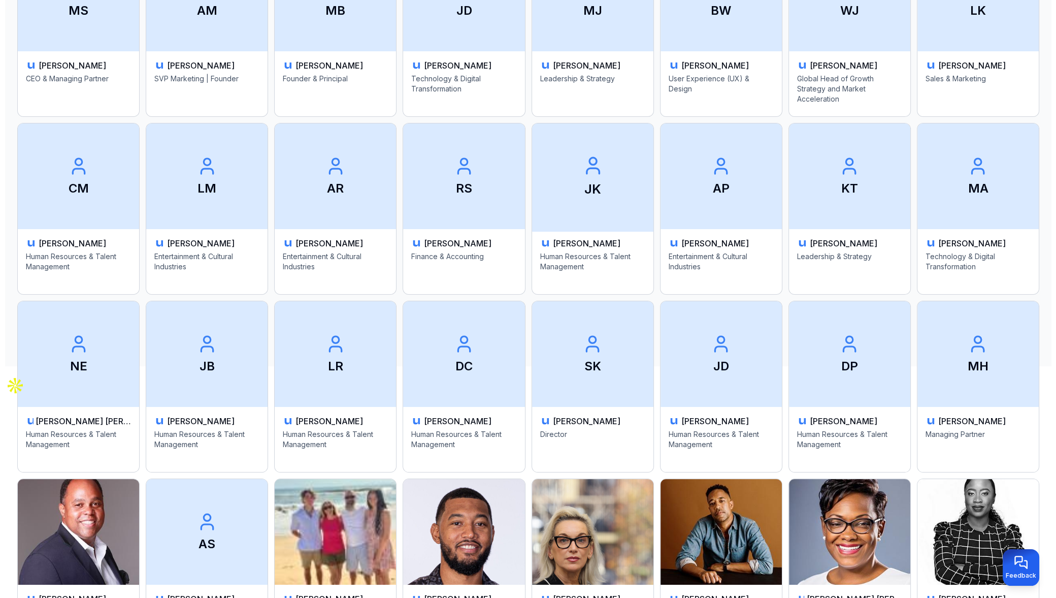
scroll to position [0, 0]
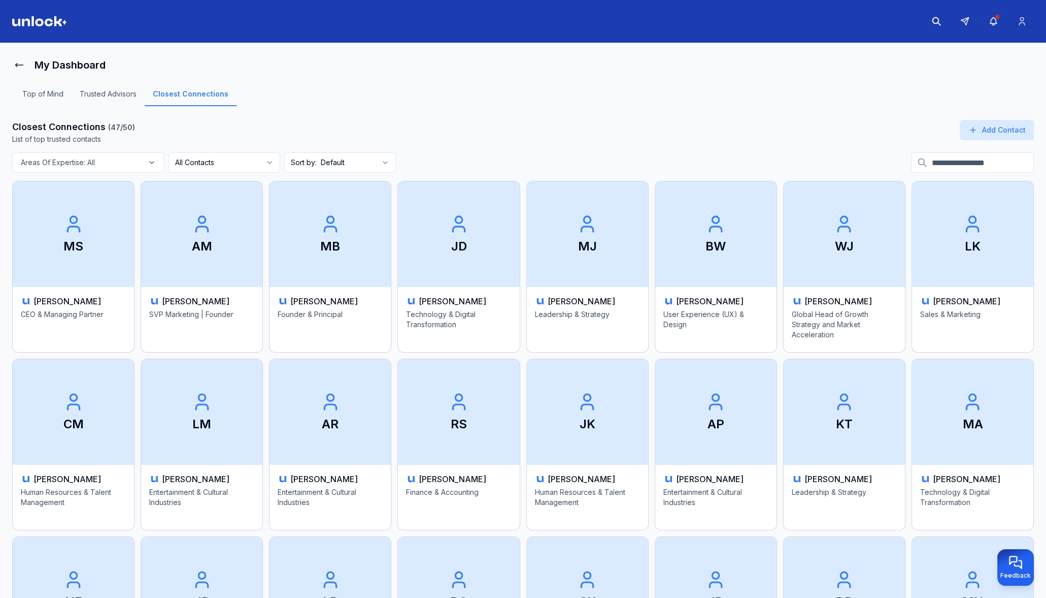
click at [147, 162] on icon "button" at bounding box center [152, 162] width 12 height 8
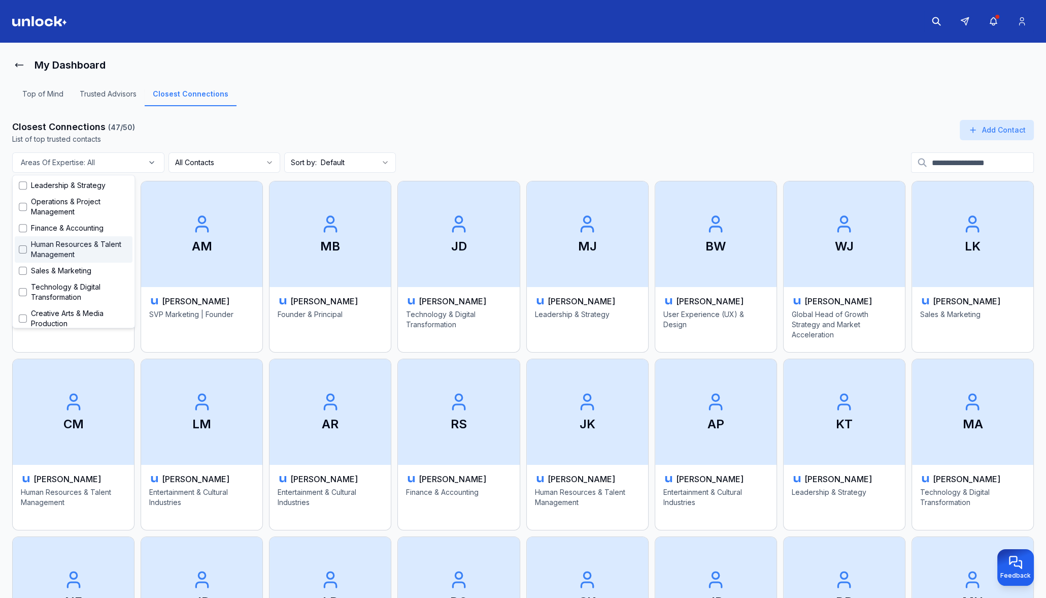
click at [265, 111] on div "Top of Mind Trusted Advisors Closest Connections" at bounding box center [523, 97] width 1022 height 45
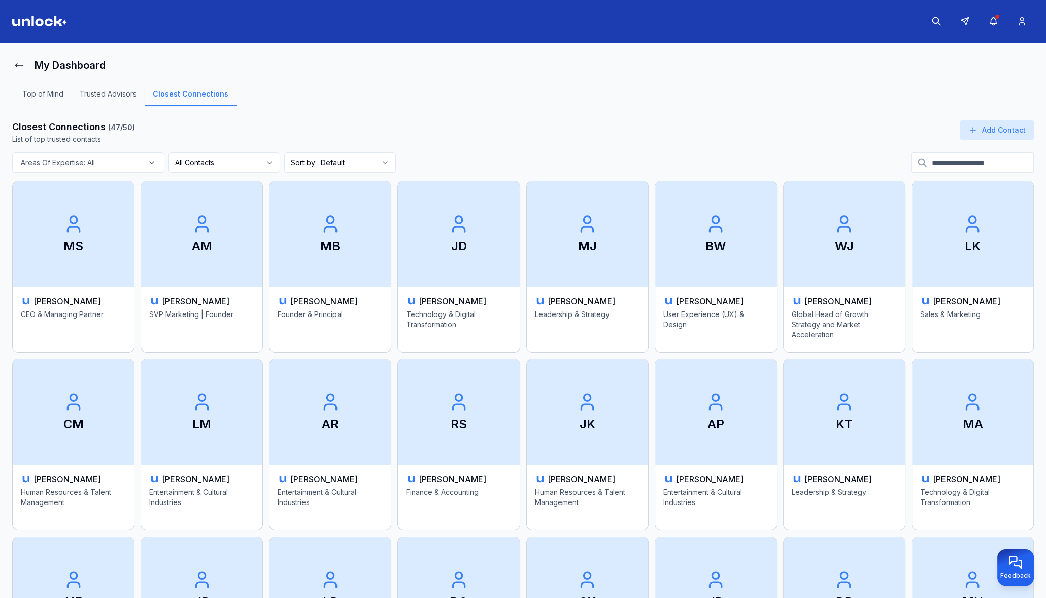
click at [253, 163] on html "My Dashboard Top of Mind Trusted Advisors Closest Connections Closest Connectio…" at bounding box center [523, 299] width 1046 height 598
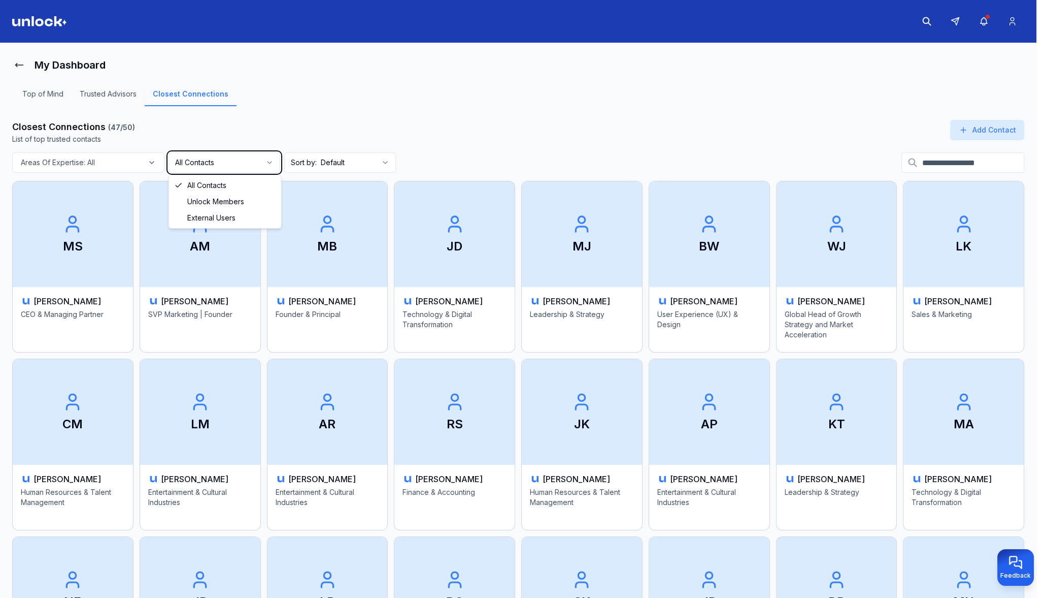
click at [326, 119] on html "My Dashboard Top of Mind Trusted Advisors Closest Connections Closest Connectio…" at bounding box center [523, 299] width 1046 height 598
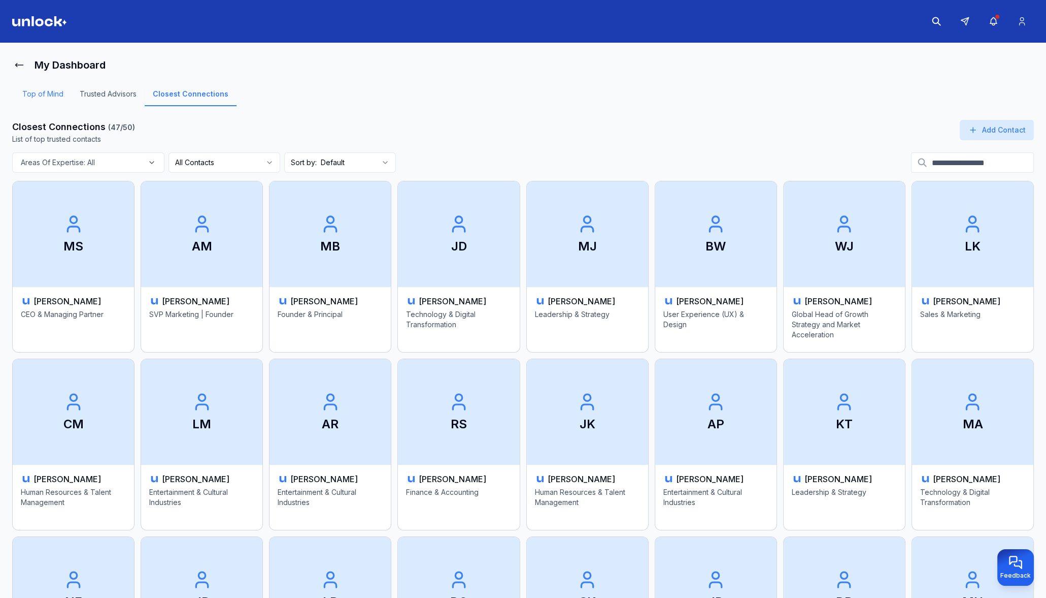
click at [54, 95] on link "Top of Mind" at bounding box center [42, 97] width 57 height 17
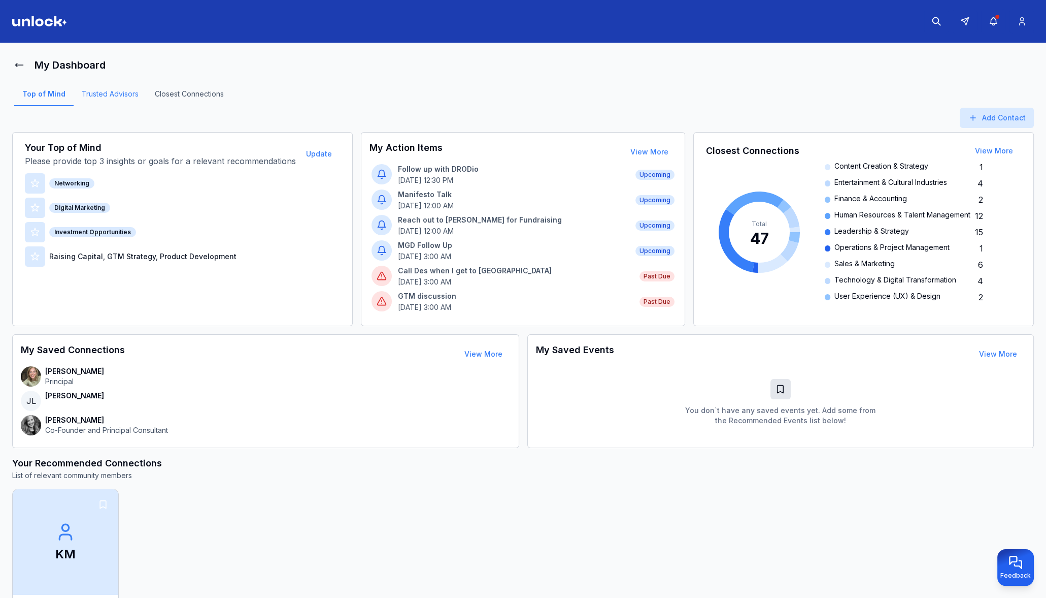
click at [105, 94] on link "Trusted Advisors" at bounding box center [110, 97] width 73 height 17
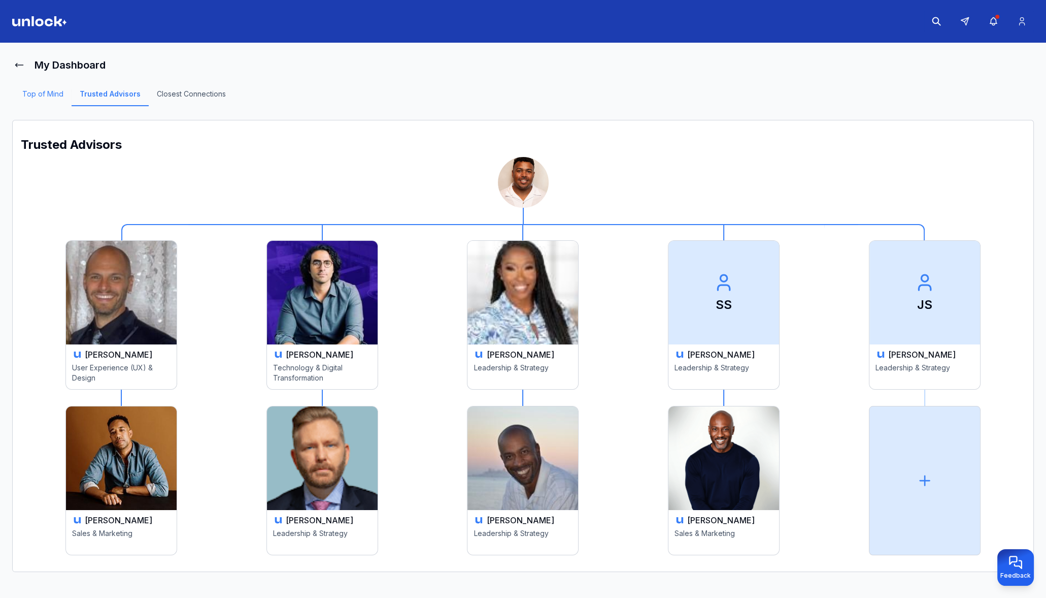
click at [25, 90] on link "Top of Mind" at bounding box center [42, 97] width 57 height 17
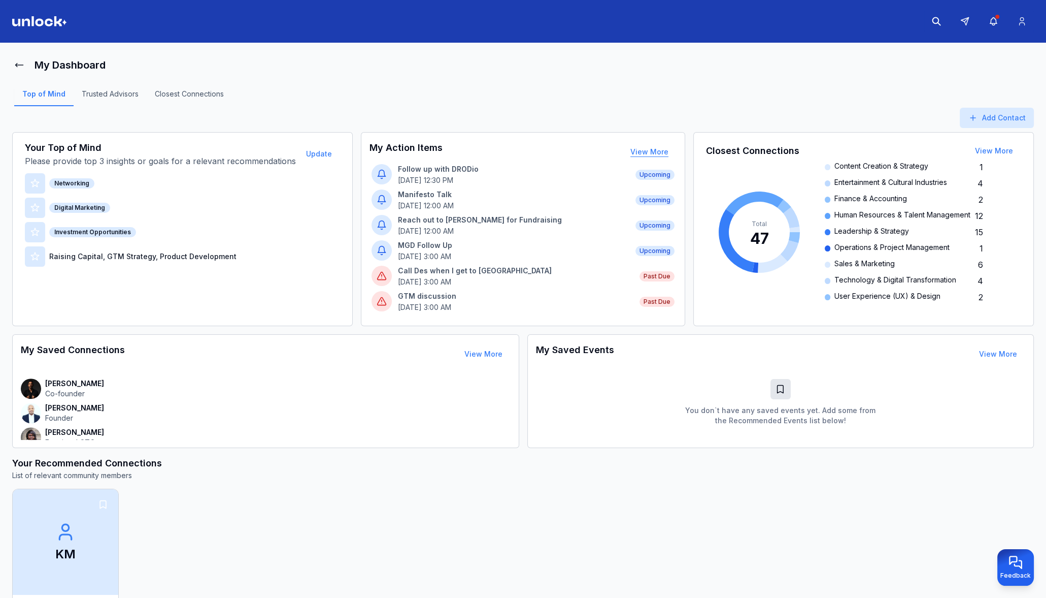
click at [657, 152] on button "View More" at bounding box center [649, 152] width 54 height 20
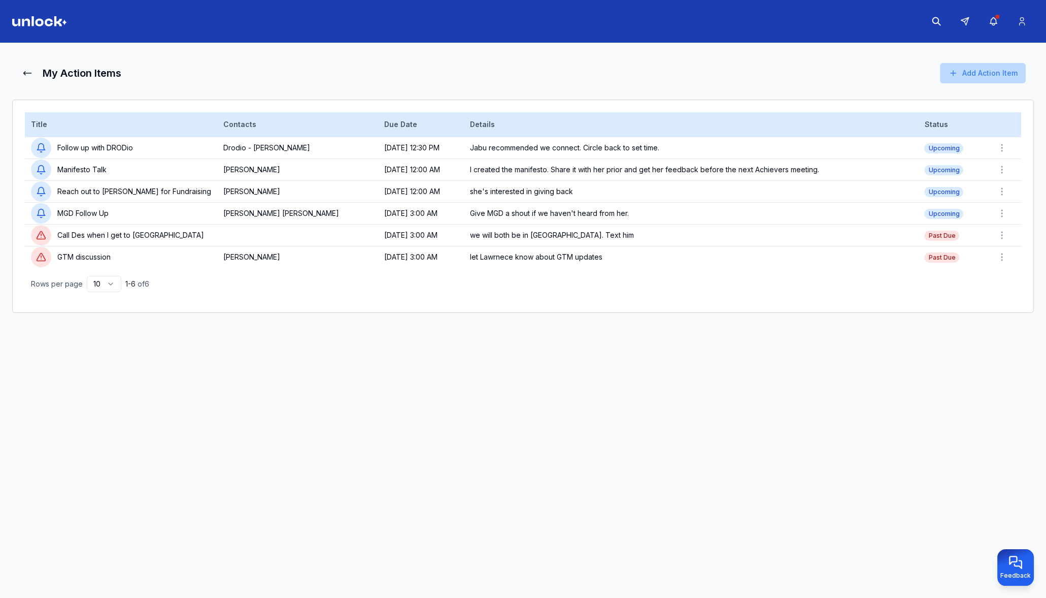
click at [980, 80] on button "Add Action Item" at bounding box center [983, 73] width 86 height 20
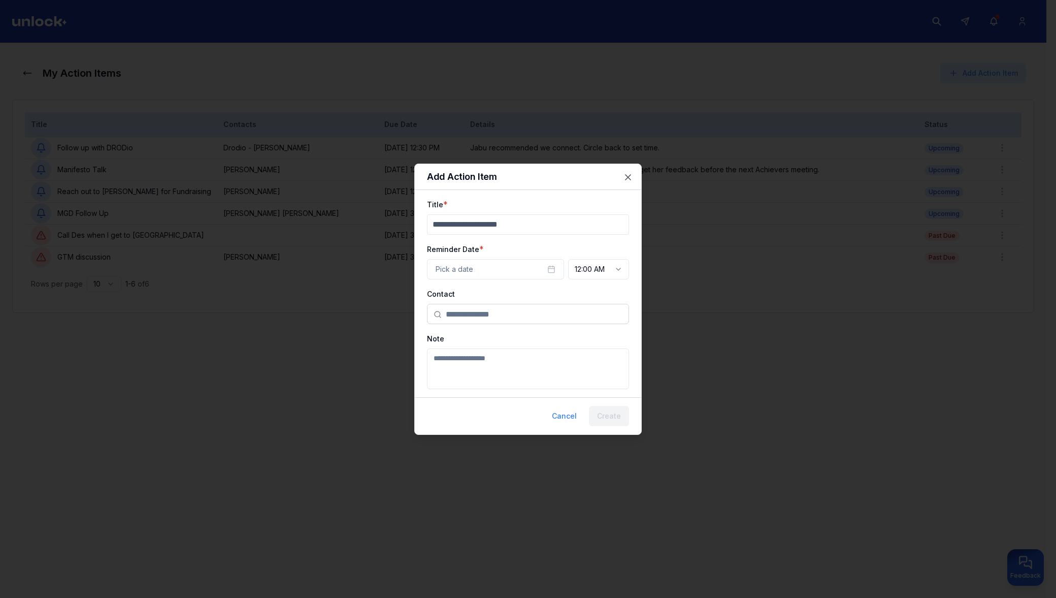
click at [456, 224] on input "Title" at bounding box center [528, 224] width 202 height 20
click at [534, 268] on button "Pick a date" at bounding box center [495, 269] width 137 height 20
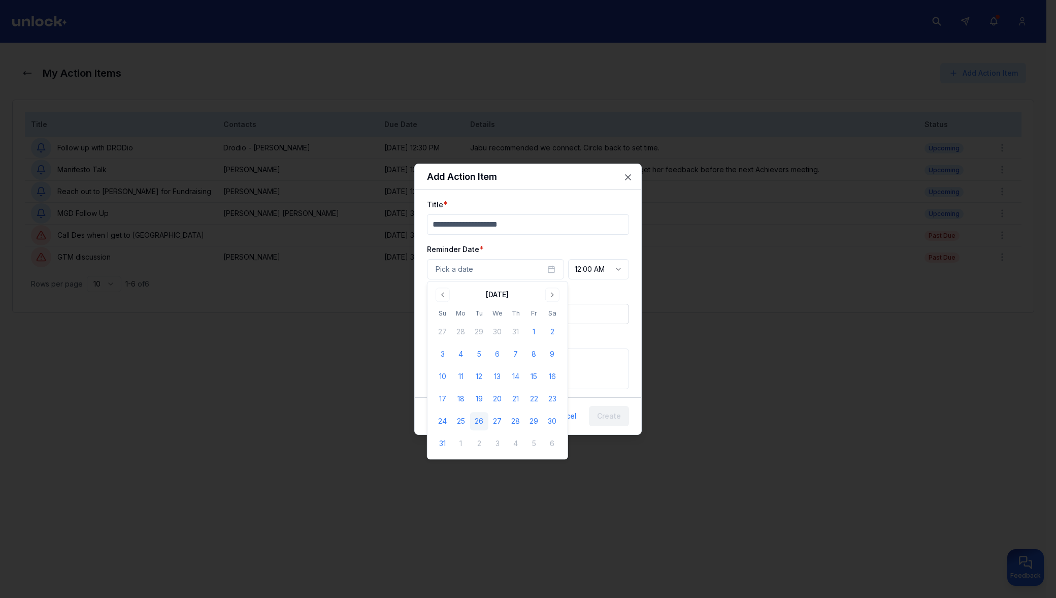
click at [590, 204] on div "Title *" at bounding box center [528, 216] width 202 height 37
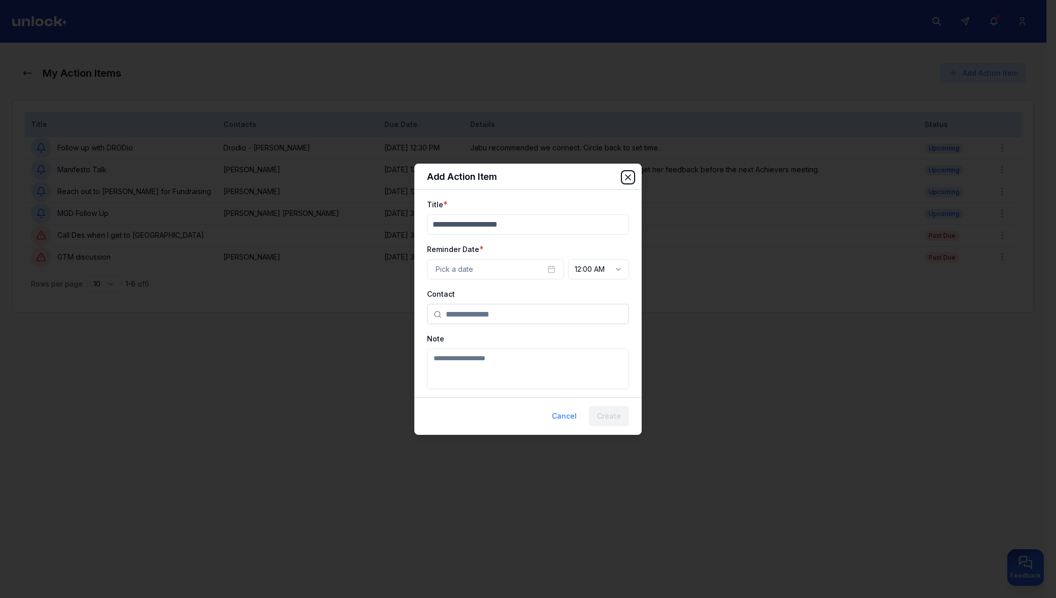
click at [628, 176] on icon "button" at bounding box center [628, 177] width 5 height 5
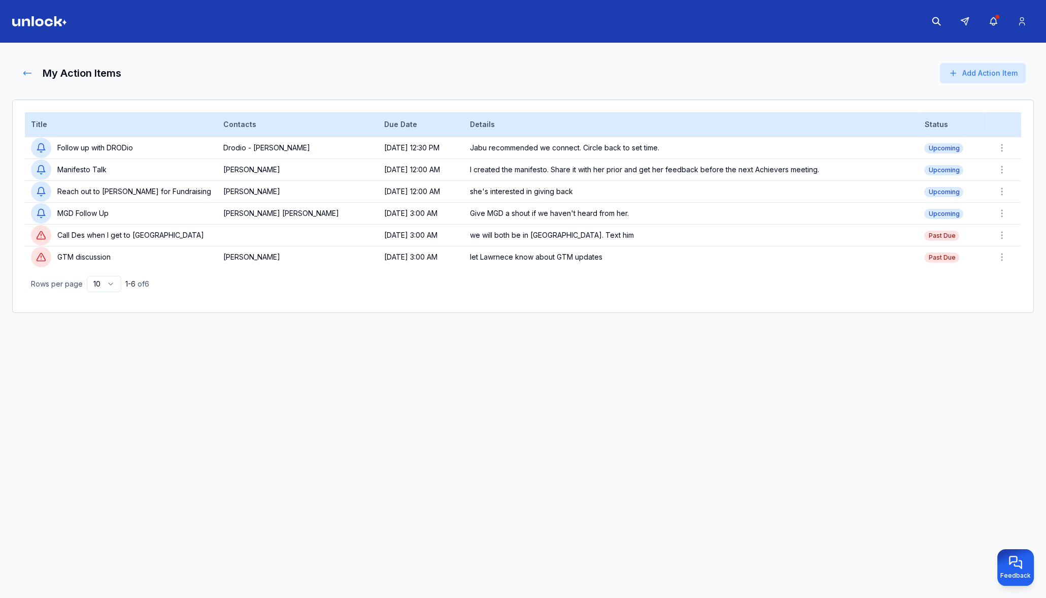
click at [32, 75] on icon at bounding box center [27, 73] width 10 height 10
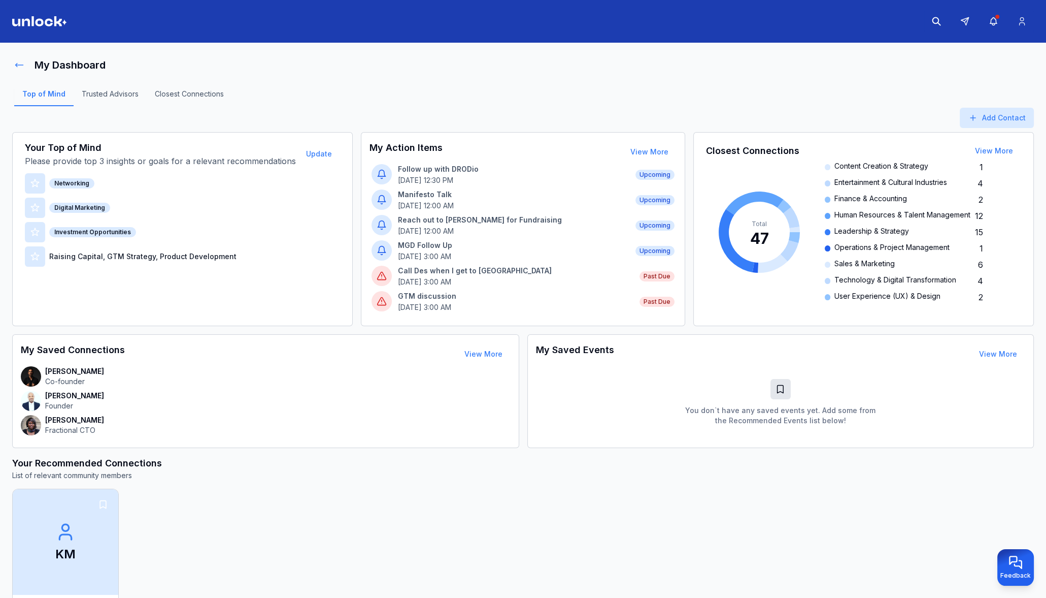
click at [19, 67] on icon at bounding box center [19, 65] width 10 height 10
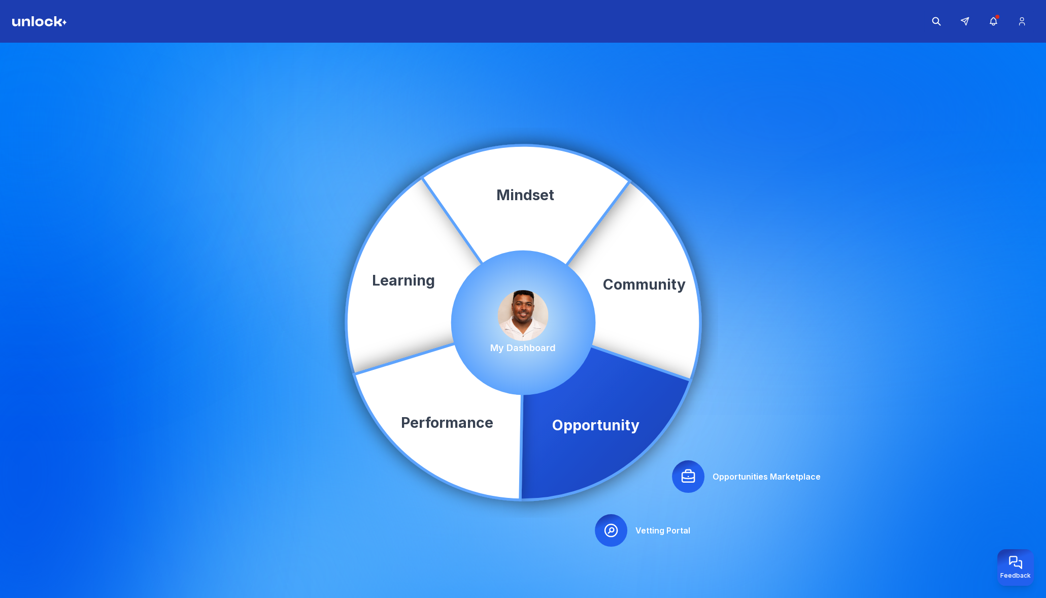
click at [687, 477] on icon at bounding box center [688, 476] width 16 height 16
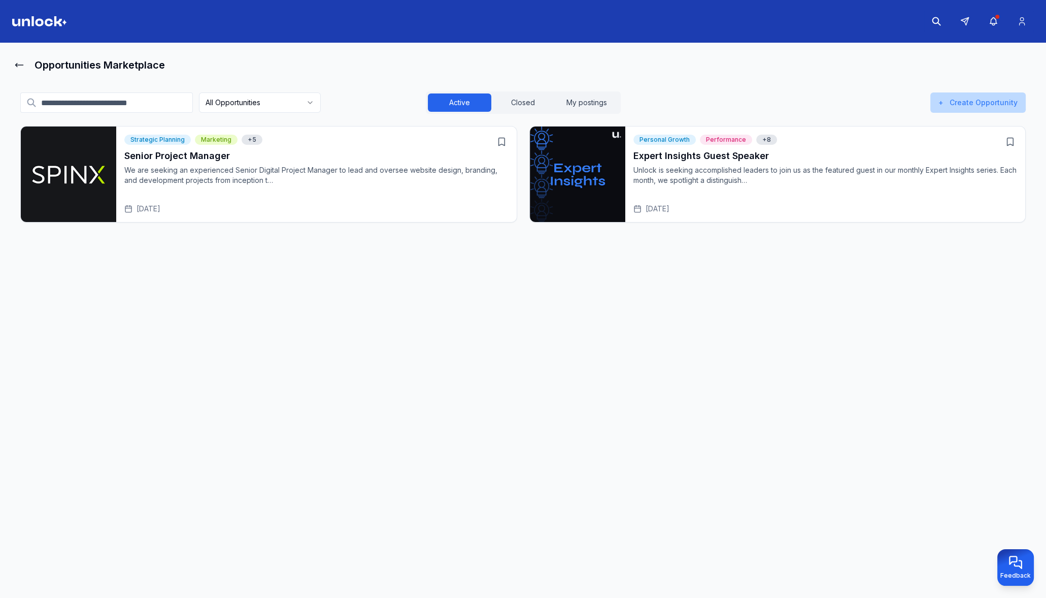
click at [980, 98] on button "+ Create Opportunity" at bounding box center [978, 102] width 95 height 20
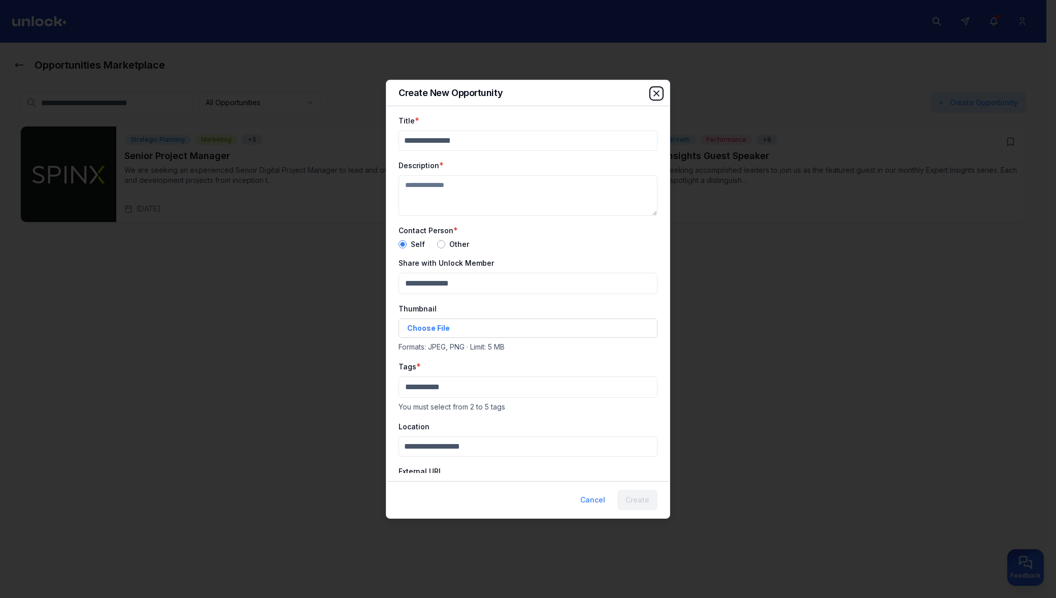
click at [658, 92] on icon "button" at bounding box center [656, 92] width 5 height 5
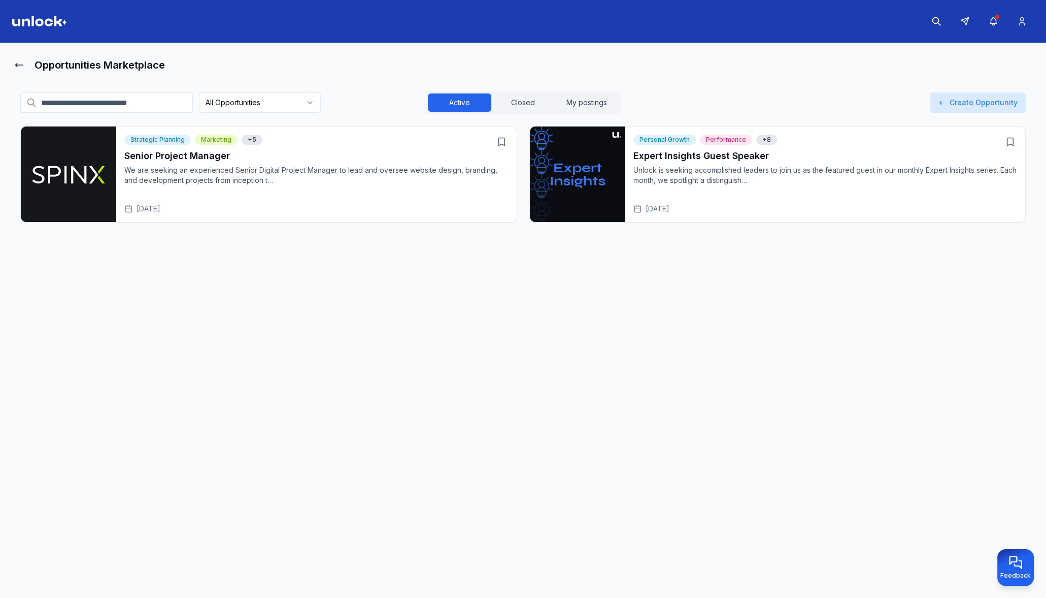
click at [827, 154] on h3 "Expert Insights Guest Speaker" at bounding box center [826, 156] width 384 height 14
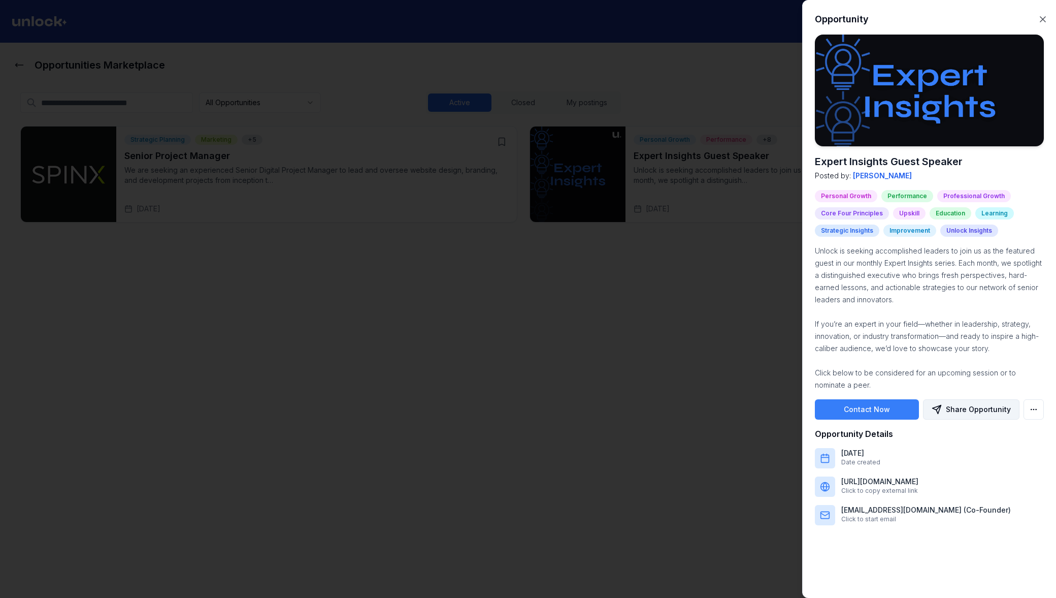
click at [956, 409] on button "Share Opportunity" at bounding box center [971, 409] width 96 height 20
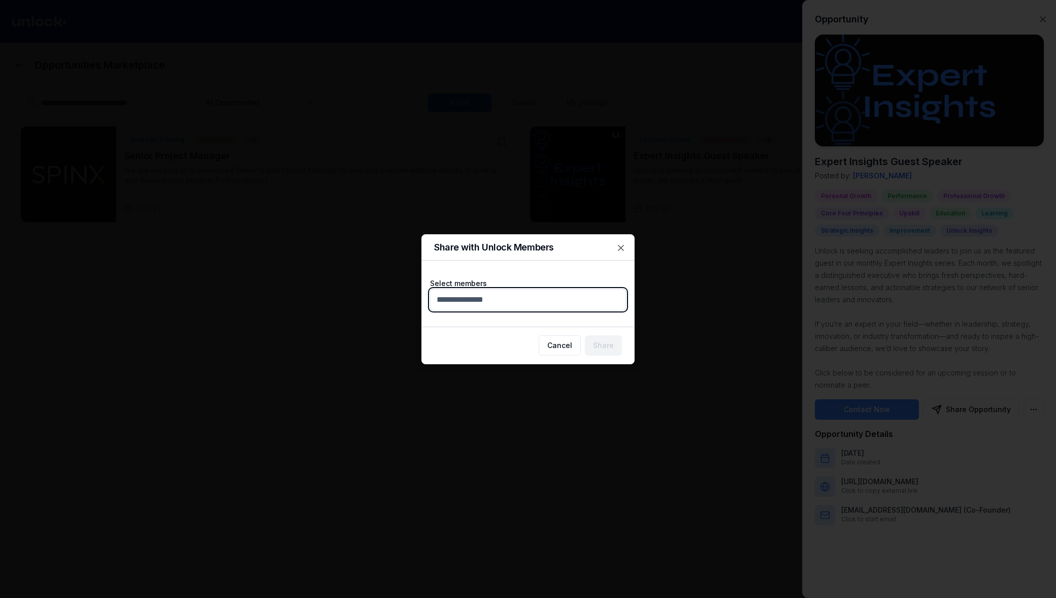
click at [473, 291] on body "Opportunities Marketplace All Opportunities Active Closed My postings + Create …" at bounding box center [523, 299] width 1046 height 598
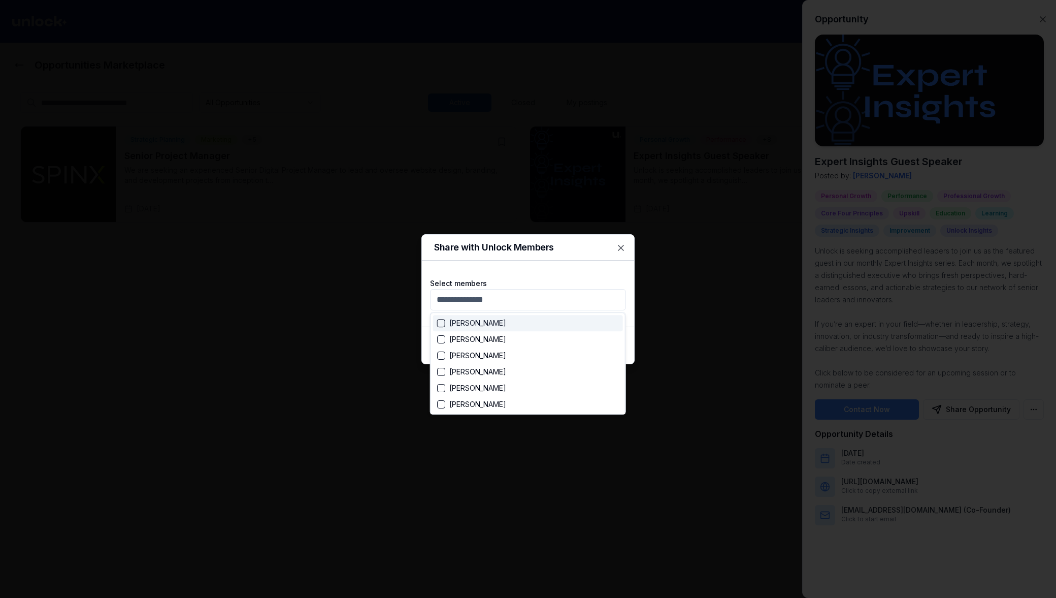
click at [621, 247] on div at bounding box center [528, 299] width 1056 height 598
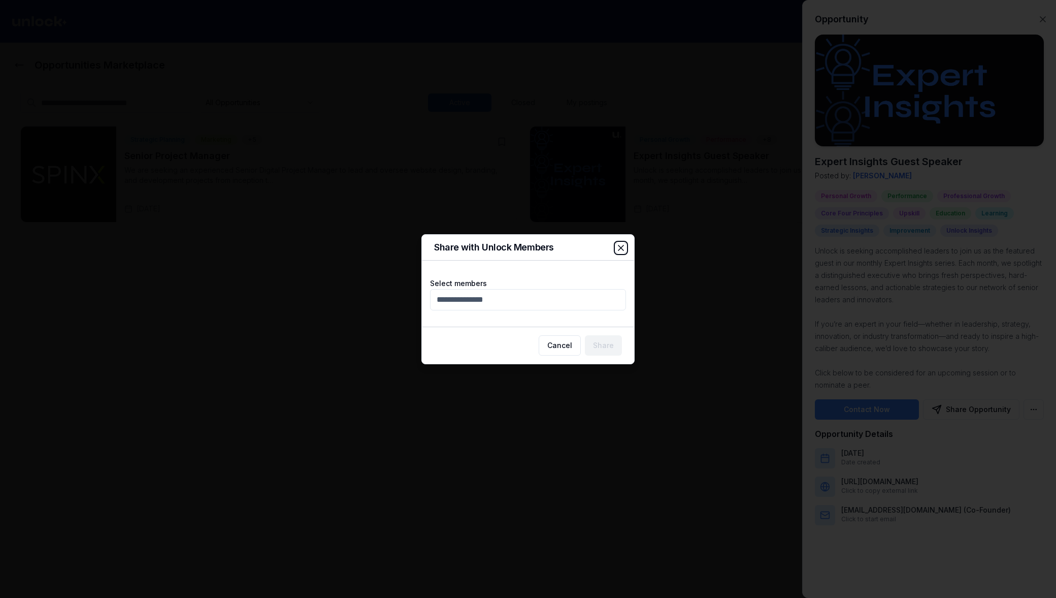
click at [623, 246] on icon "button" at bounding box center [621, 248] width 10 height 10
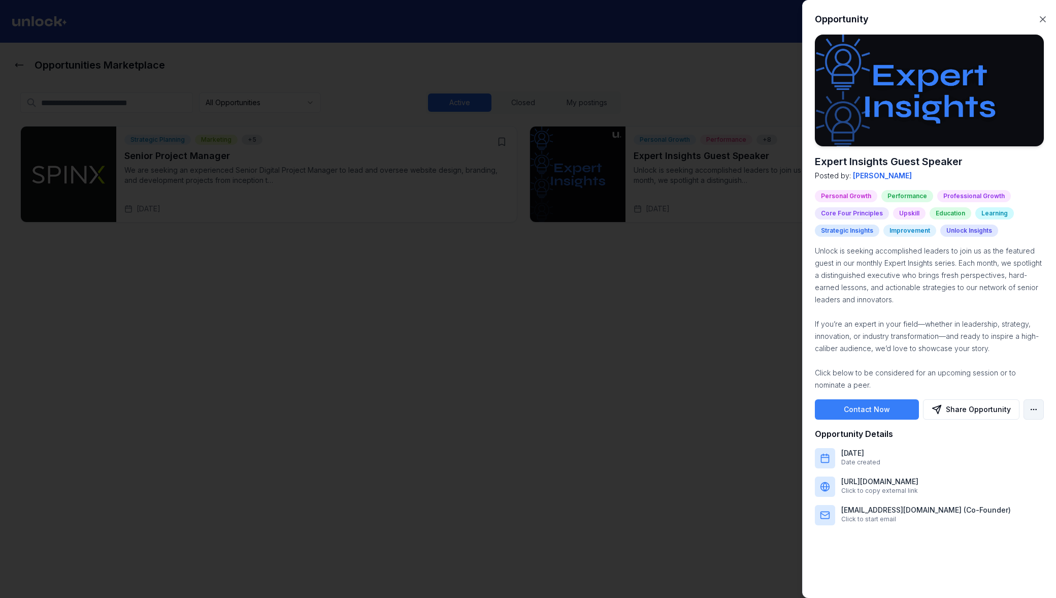
click at [1038, 405] on body "Opportunities Marketplace All Opportunities Active Closed My postings + Create …" at bounding box center [523, 299] width 1046 height 598
click at [1022, 384] on div at bounding box center [528, 299] width 1056 height 598
